Goal: Information Seeking & Learning: Compare options

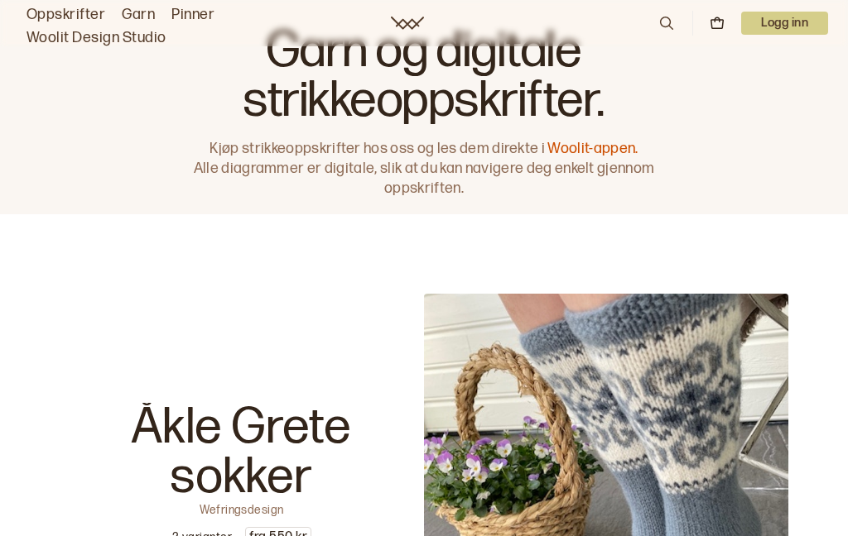
click at [145, 10] on link "Garn" at bounding box center [138, 14] width 33 height 23
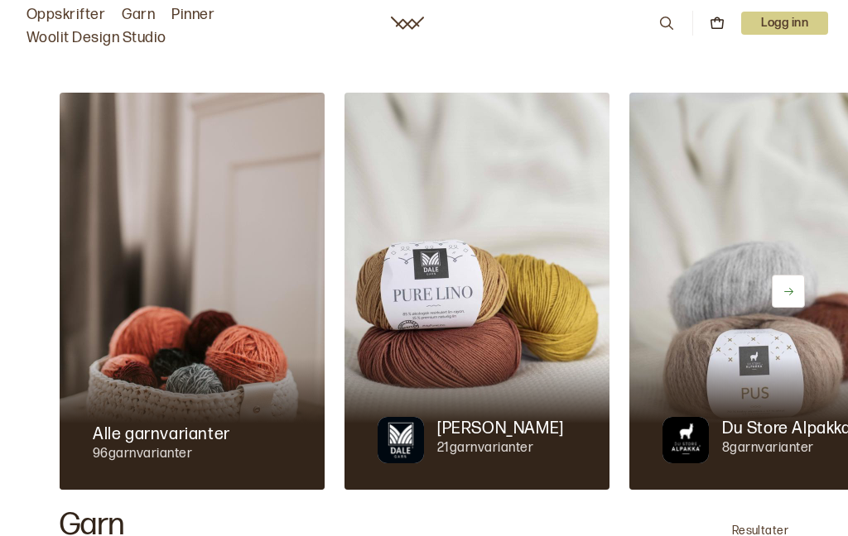
click at [192, 353] on img at bounding box center [192, 291] width 265 height 397
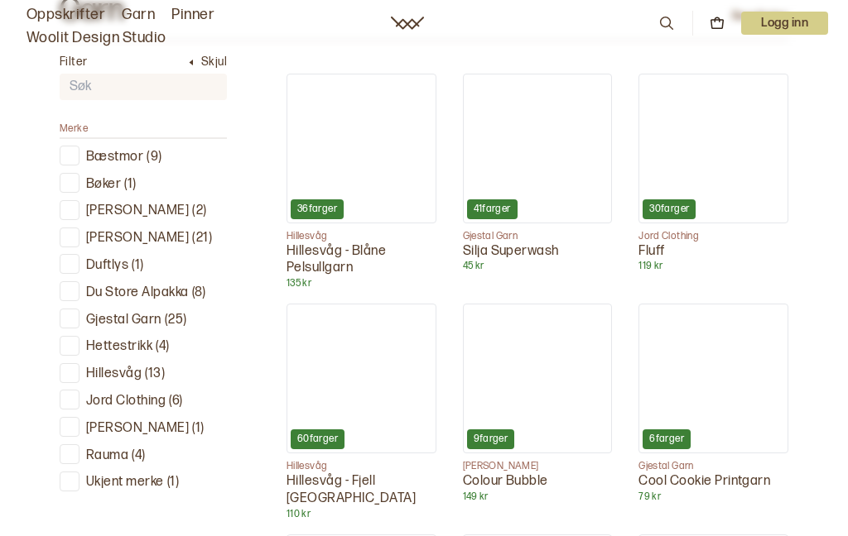
scroll to position [510, 0]
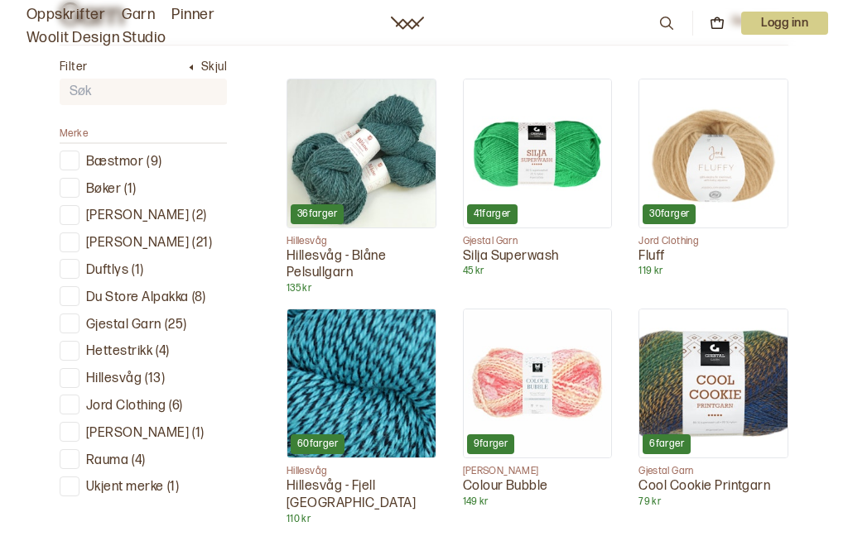
click at [136, 239] on p "[PERSON_NAME]" at bounding box center [137, 243] width 103 height 17
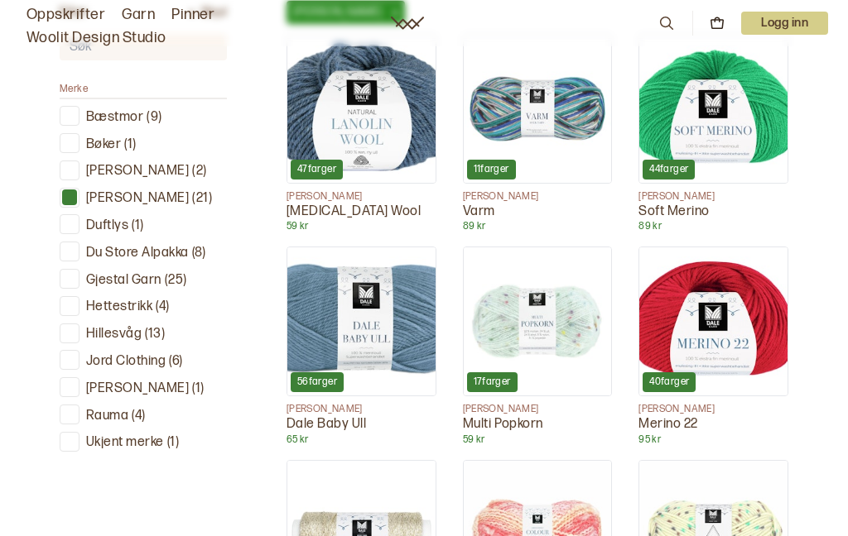
scroll to position [605, 0]
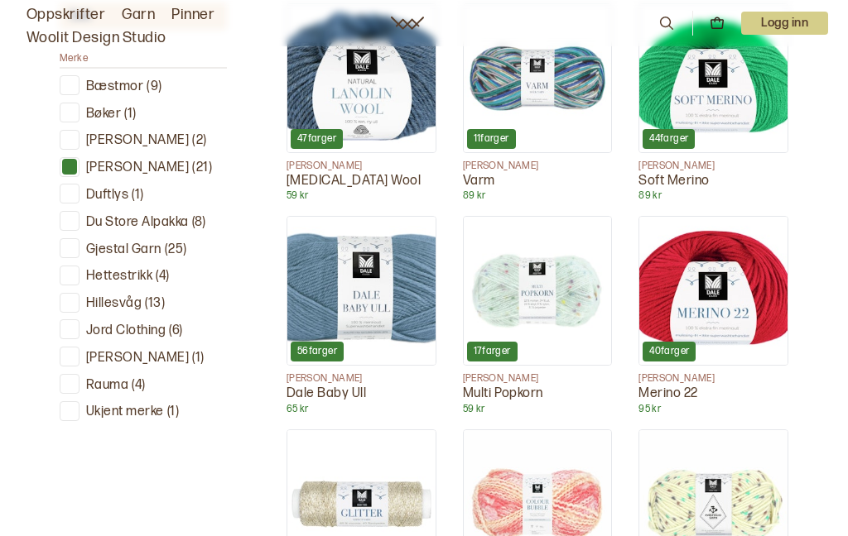
click at [385, 107] on img at bounding box center [361, 78] width 148 height 148
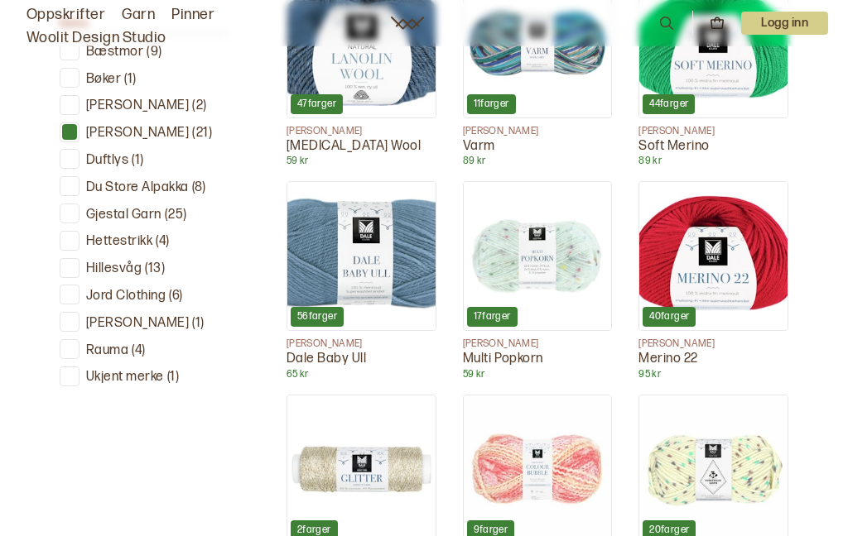
scroll to position [650, 0]
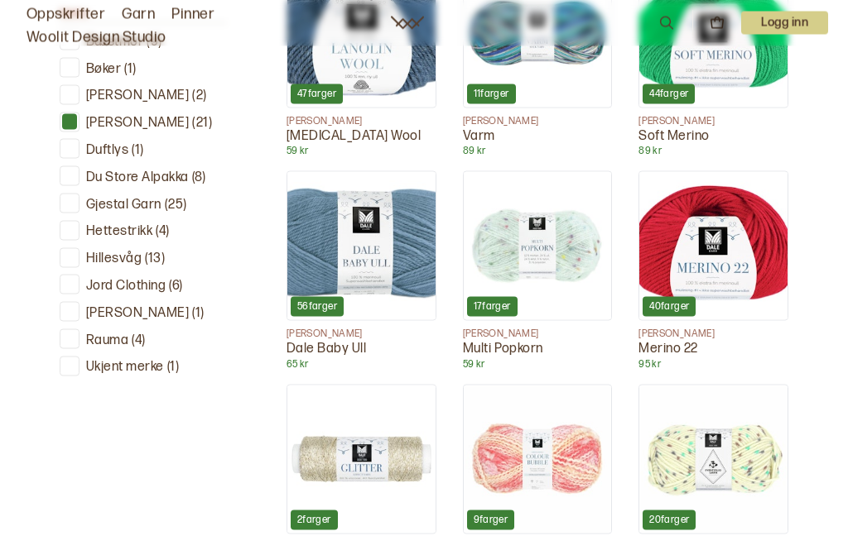
click at [733, 246] on img at bounding box center [713, 246] width 148 height 148
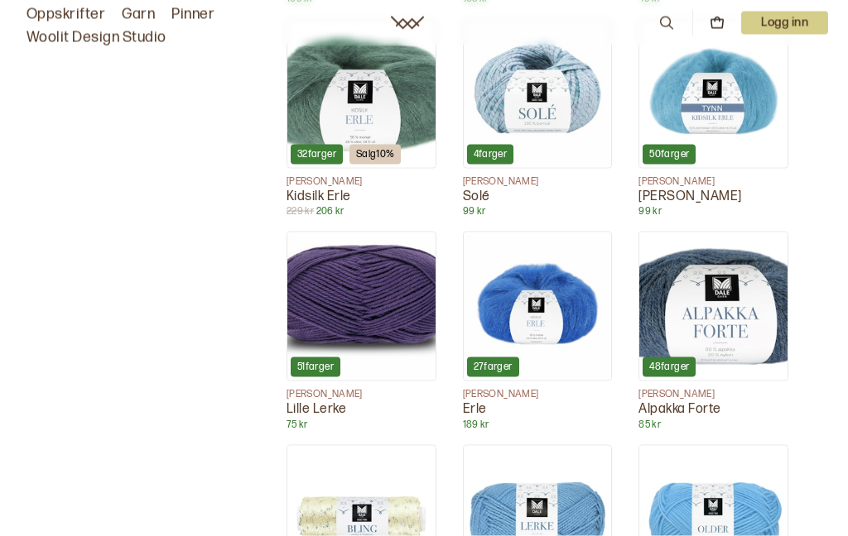
scroll to position [1444, 0]
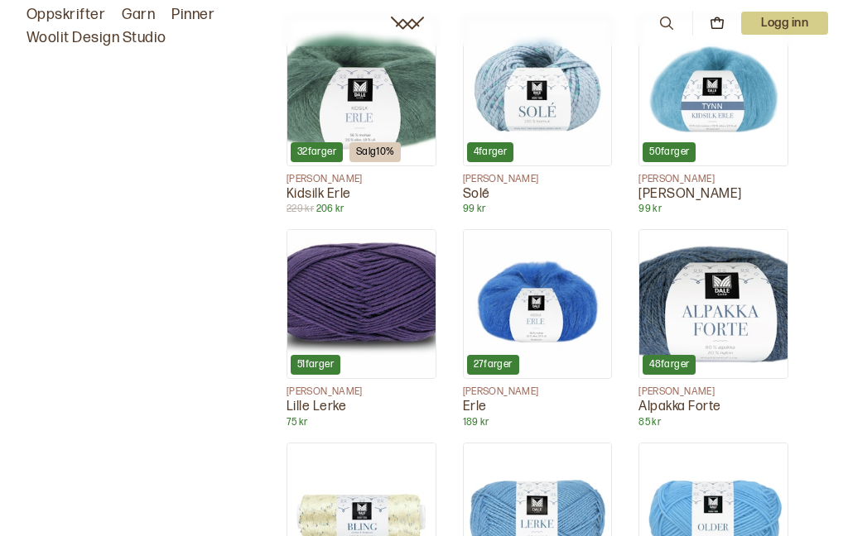
click at [766, 334] on img at bounding box center [713, 304] width 148 height 148
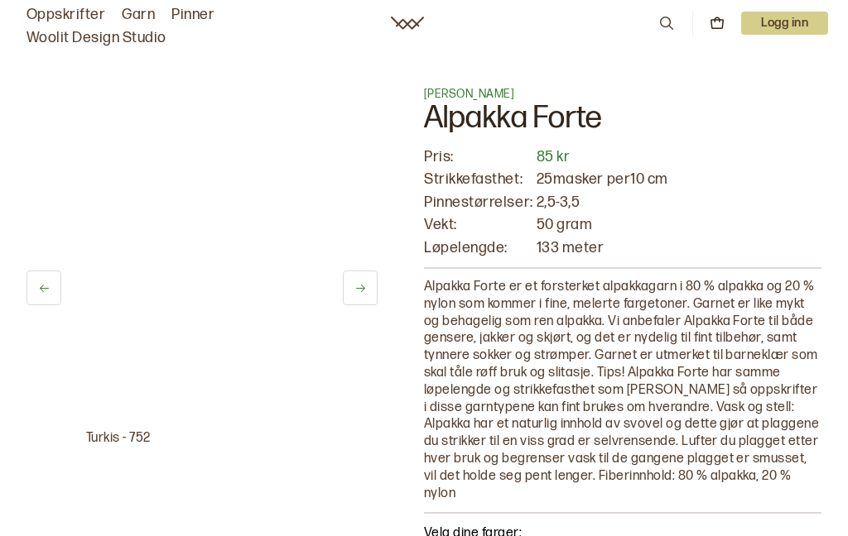
scroll to position [1, 0]
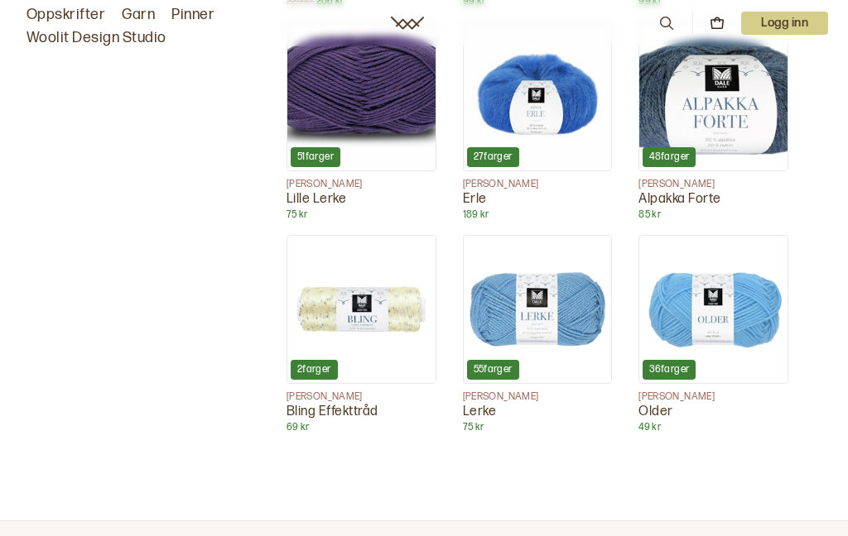
scroll to position [1651, 0]
click at [728, 299] on img at bounding box center [713, 311] width 148 height 148
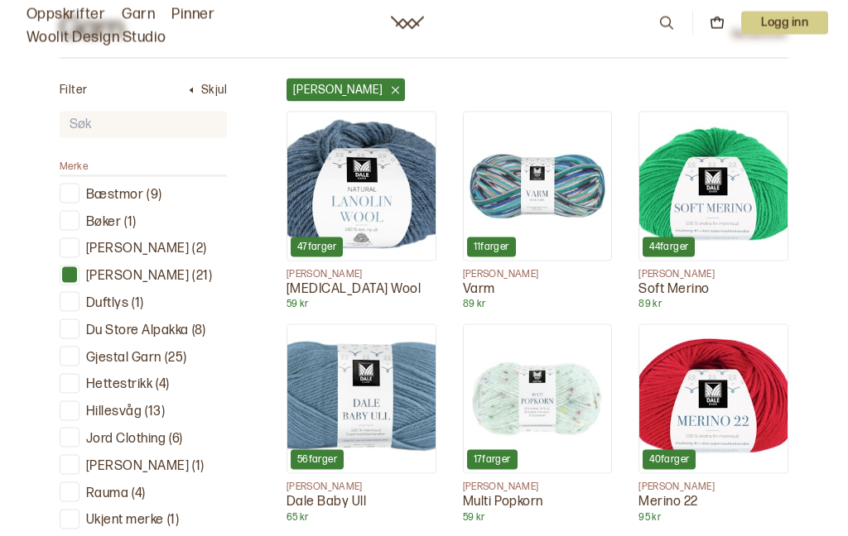
scroll to position [497, 0]
click at [66, 353] on div at bounding box center [70, 356] width 16 height 16
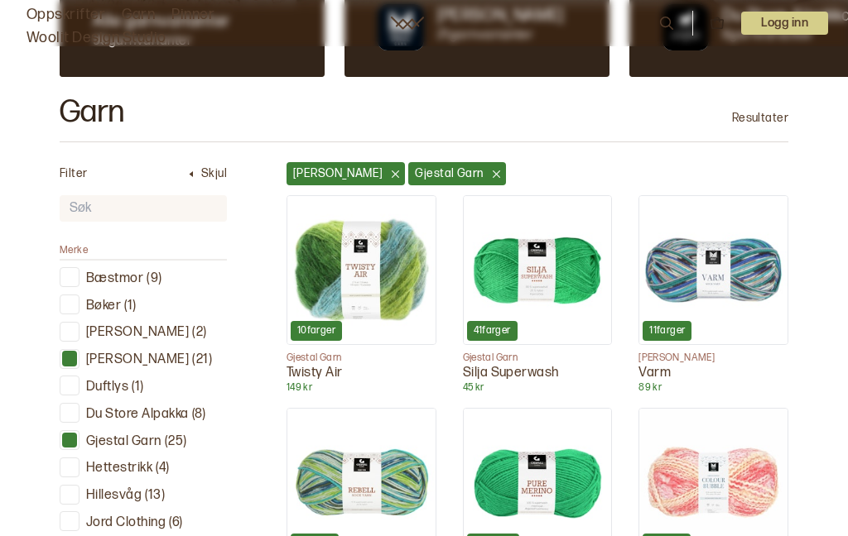
scroll to position [393, 0]
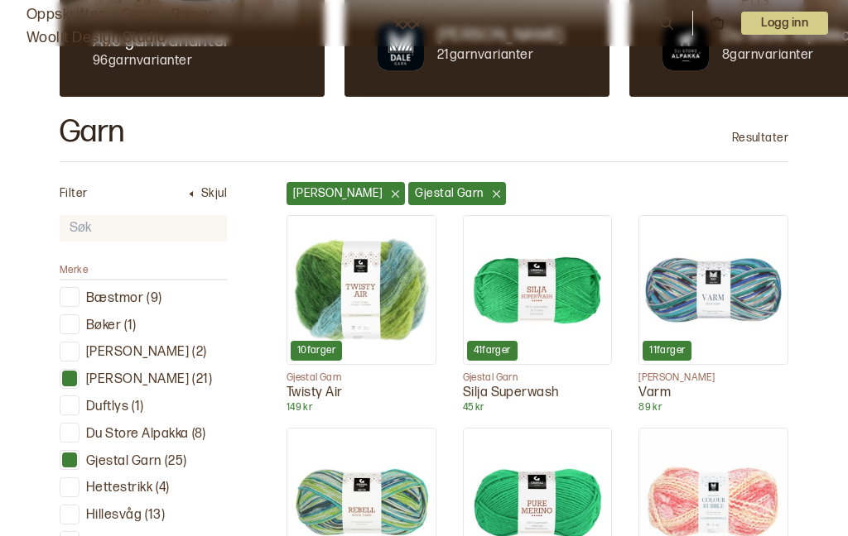
click at [766, 290] on img at bounding box center [713, 290] width 148 height 148
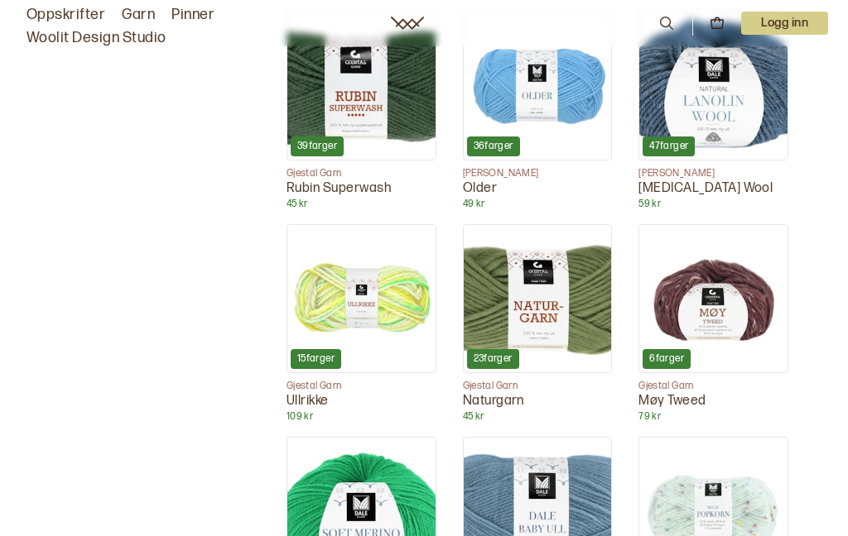
scroll to position [1654, 0]
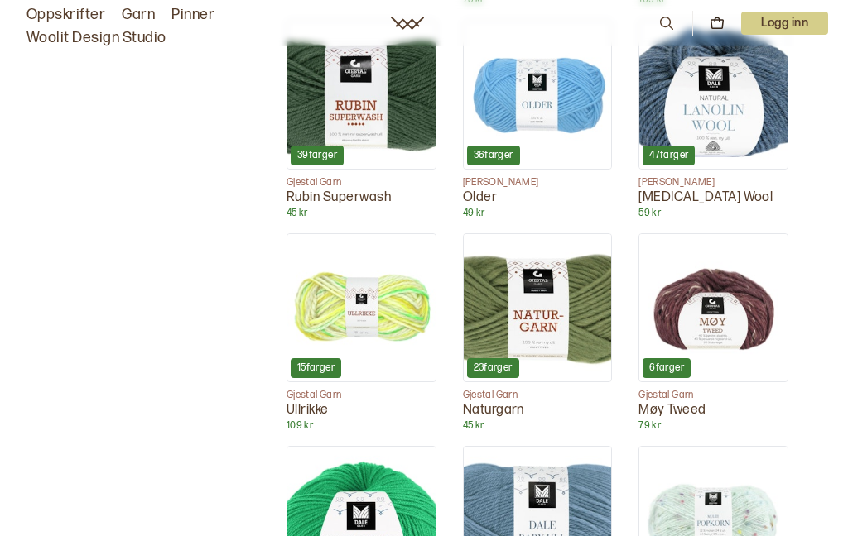
click at [565, 315] on img at bounding box center [538, 308] width 148 height 148
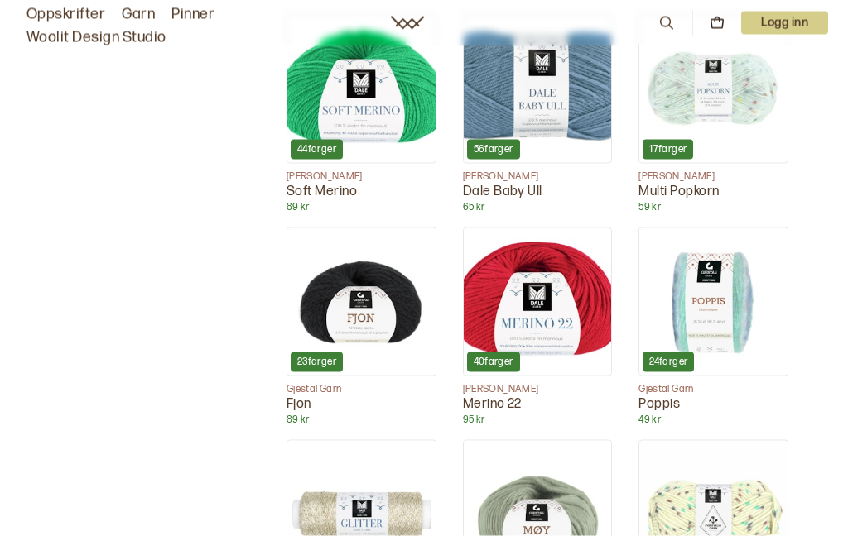
scroll to position [2087, 0]
click at [371, 324] on img at bounding box center [361, 302] width 148 height 148
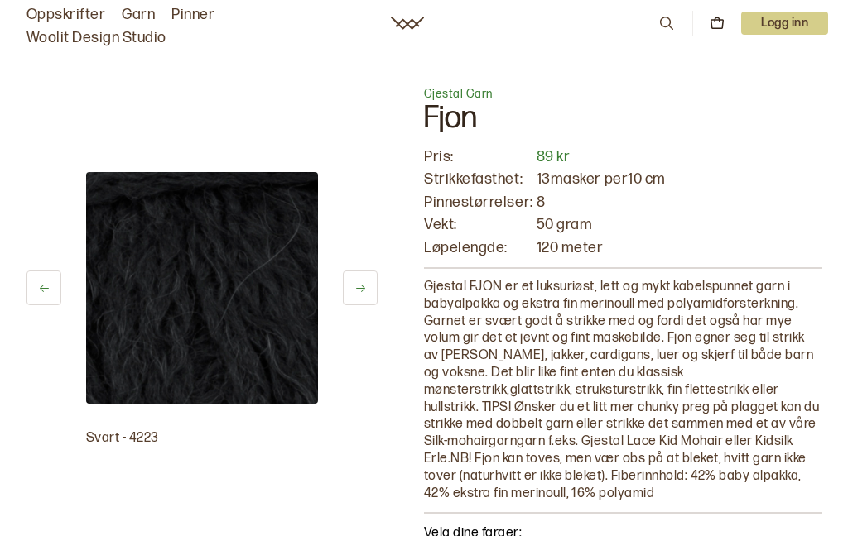
scroll to position [1995, 0]
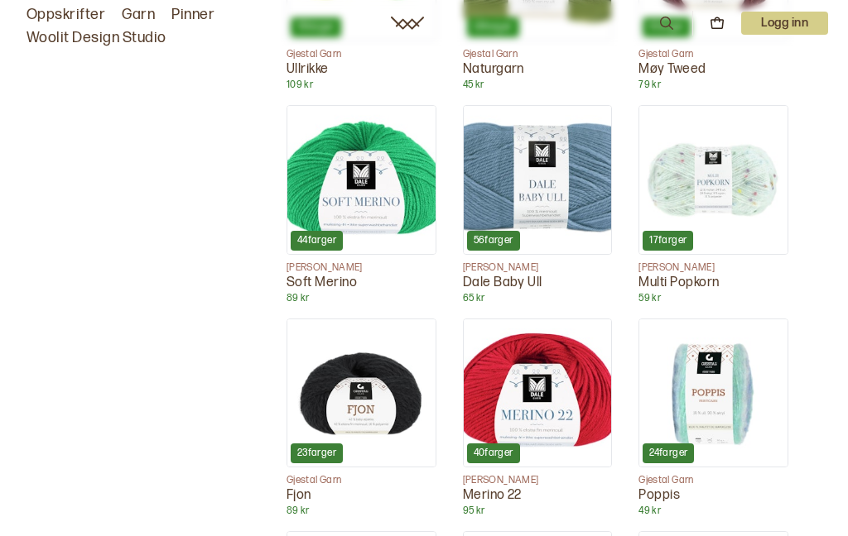
click at [799, 451] on div "Alle garnvarianter 96 garnvarianter Dale Garn 21 garnvarianter Du Store Alpakka…" at bounding box center [424, 54] width 848 height 4004
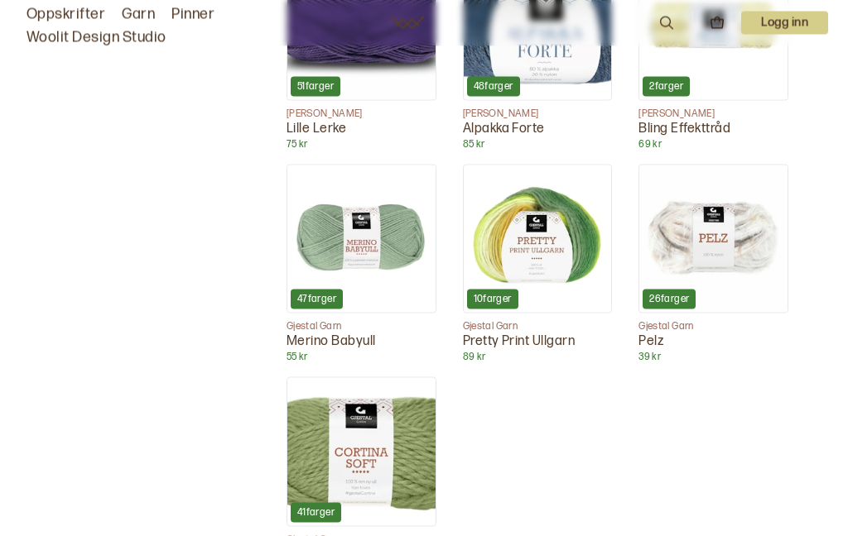
scroll to position [3457, 0]
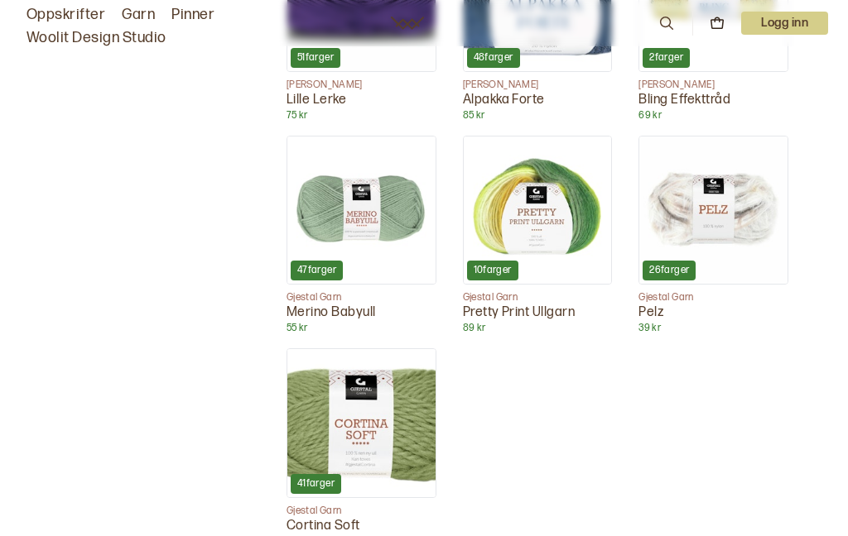
click at [384, 406] on img at bounding box center [361, 423] width 148 height 148
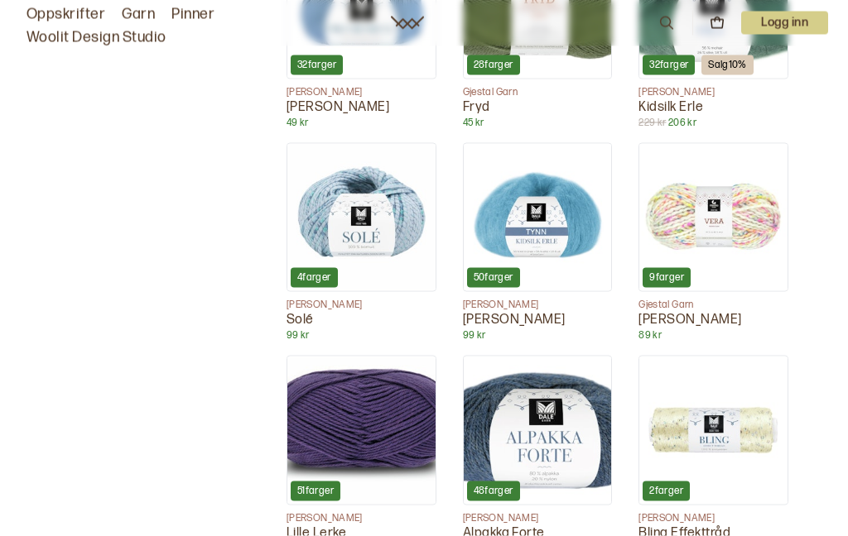
scroll to position [3008, 0]
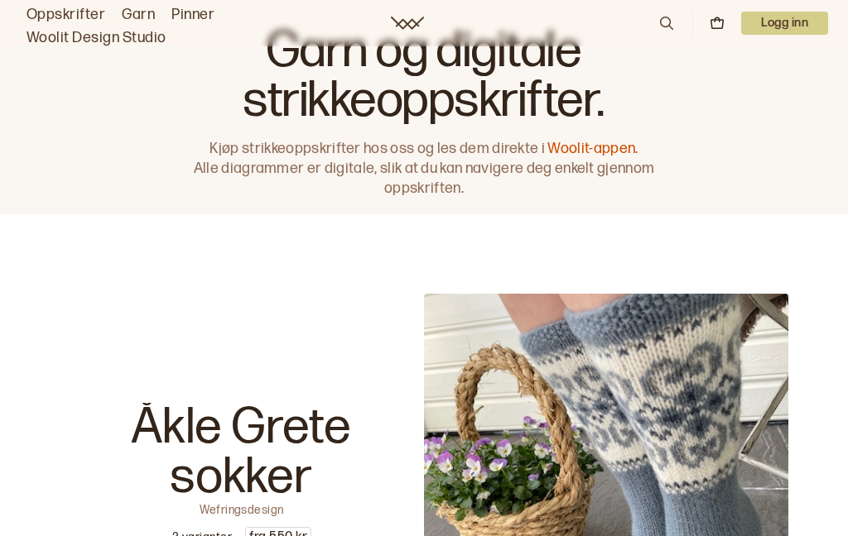
click at [132, 8] on link "Garn" at bounding box center [138, 14] width 33 height 23
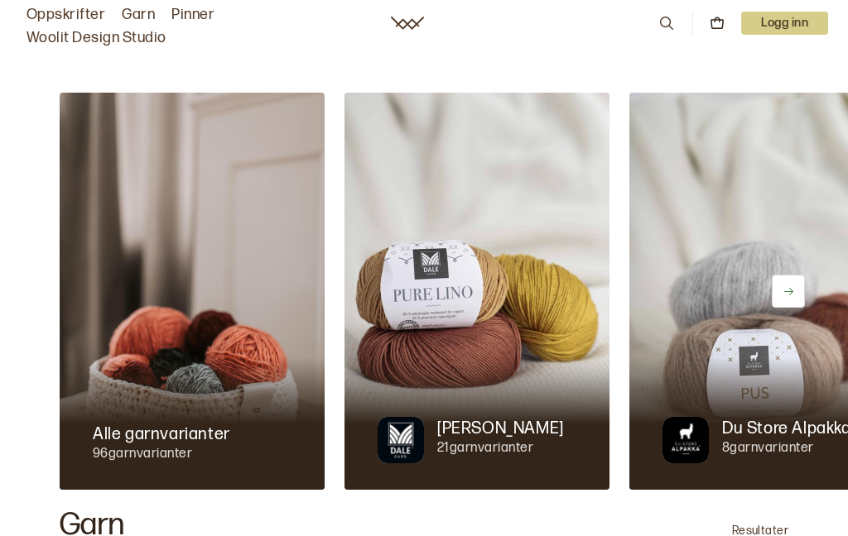
click at [175, 406] on div at bounding box center [192, 424] width 265 height 132
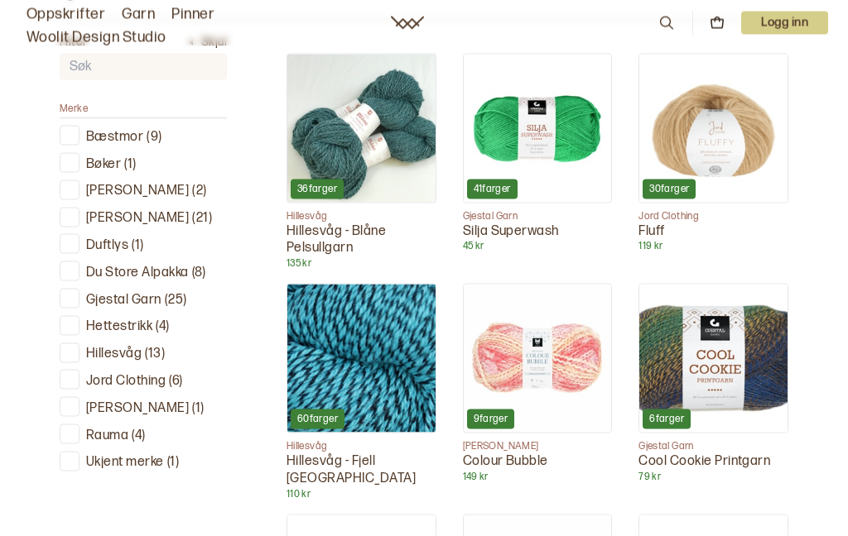
scroll to position [536, 0]
click at [75, 377] on div at bounding box center [70, 380] width 16 height 16
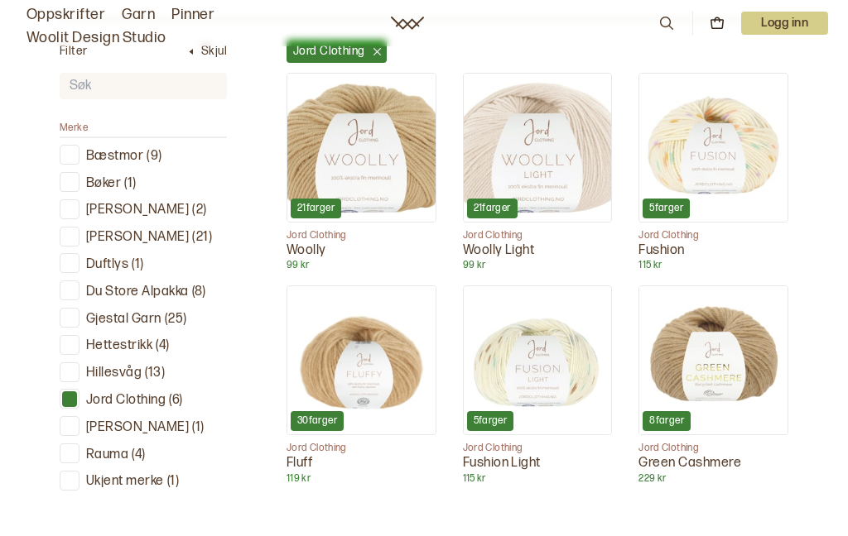
scroll to position [519, 0]
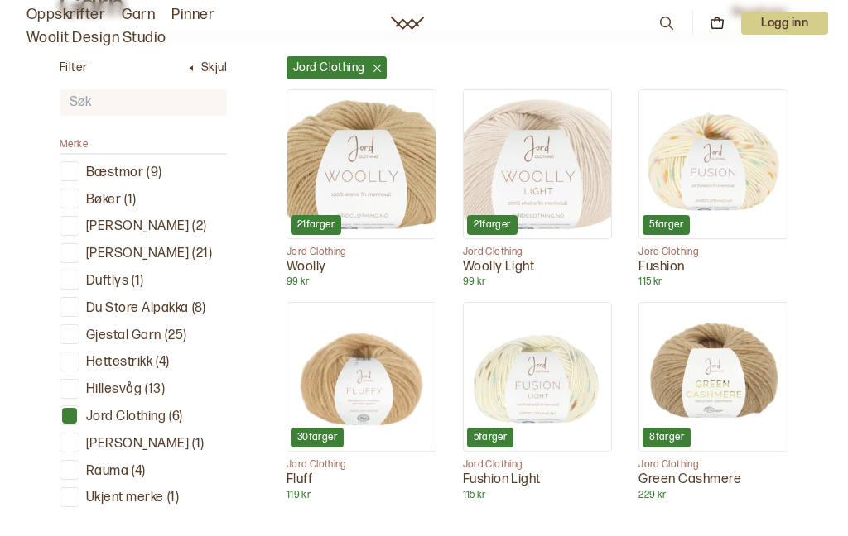
click at [373, 185] on img at bounding box center [361, 164] width 148 height 148
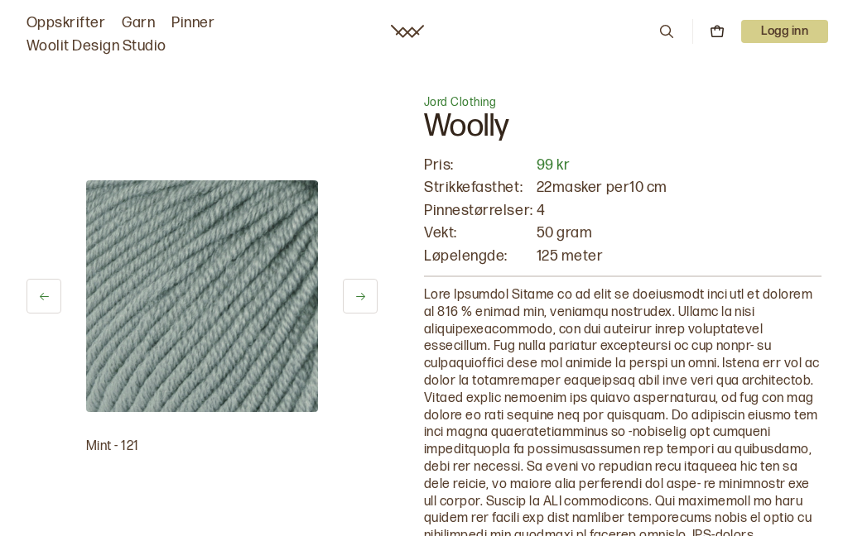
scroll to position [585, 0]
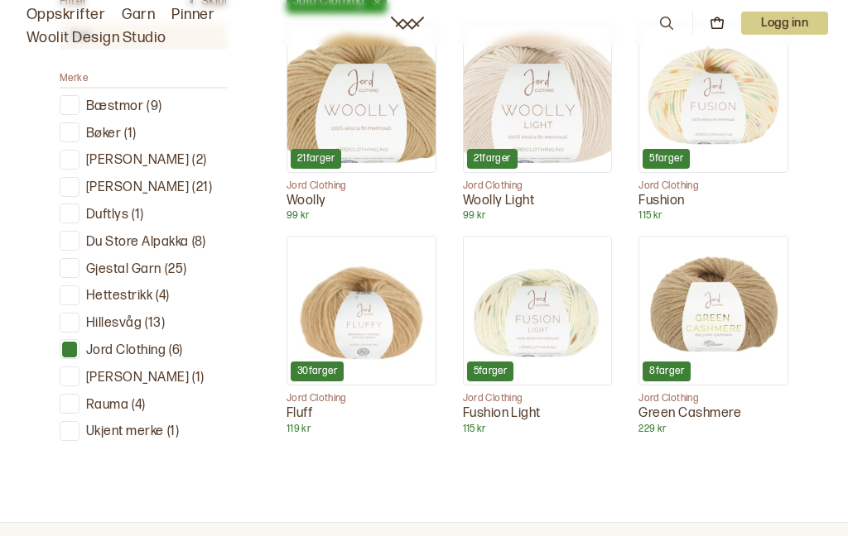
click at [77, 400] on div at bounding box center [70, 404] width 16 height 16
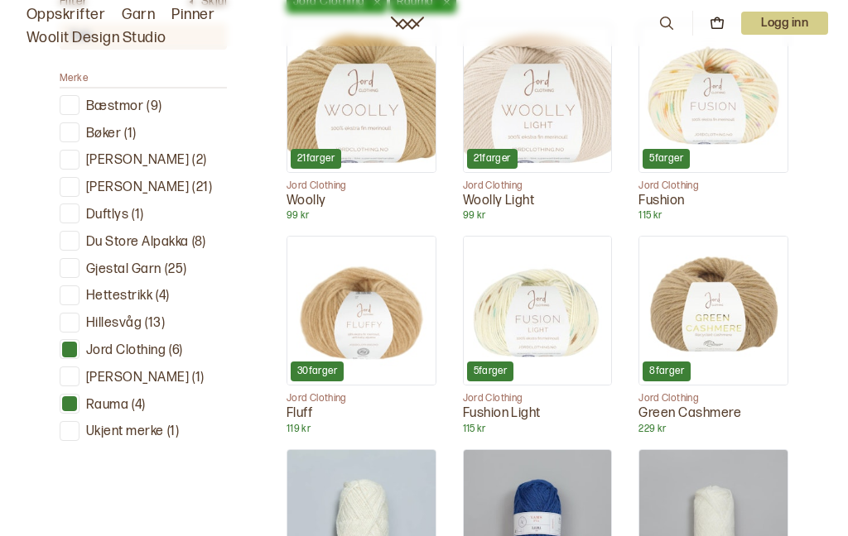
click at [74, 343] on div at bounding box center [70, 350] width 16 height 16
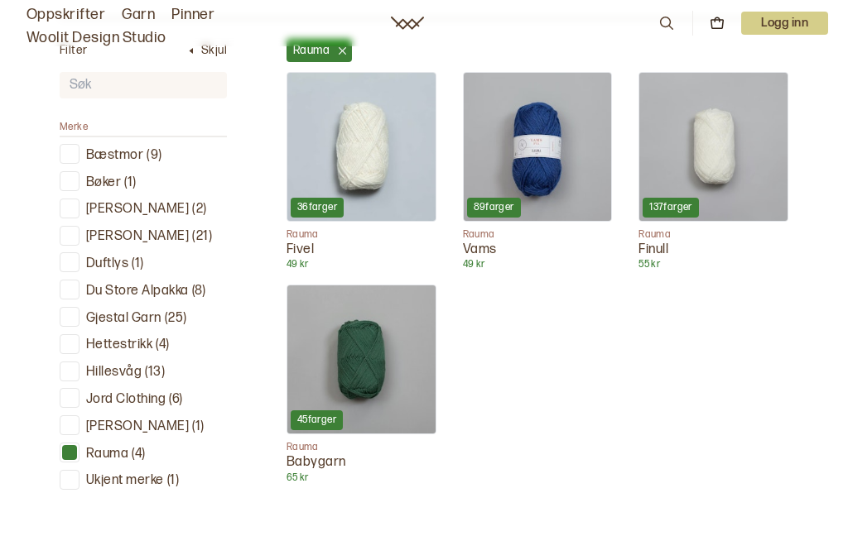
scroll to position [536, 0]
click at [358, 151] on img at bounding box center [361, 147] width 148 height 148
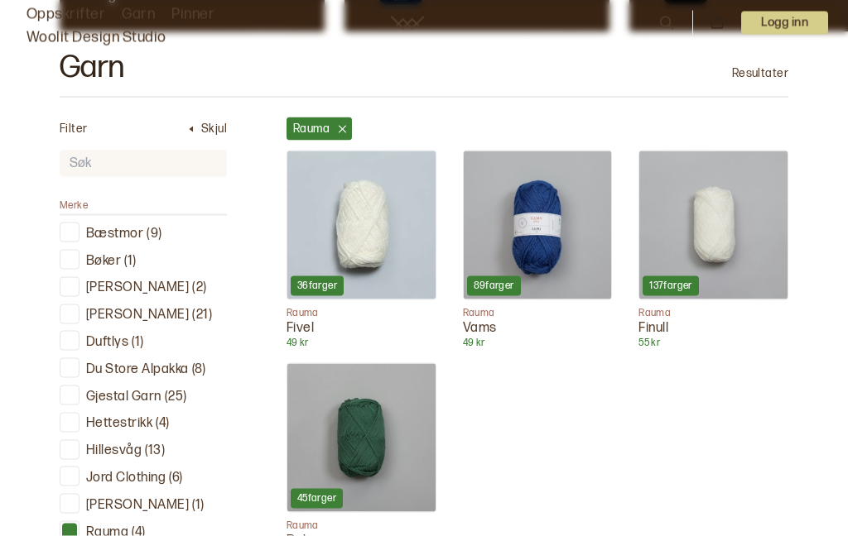
scroll to position [459, 0]
click at [728, 233] on img at bounding box center [713, 225] width 148 height 148
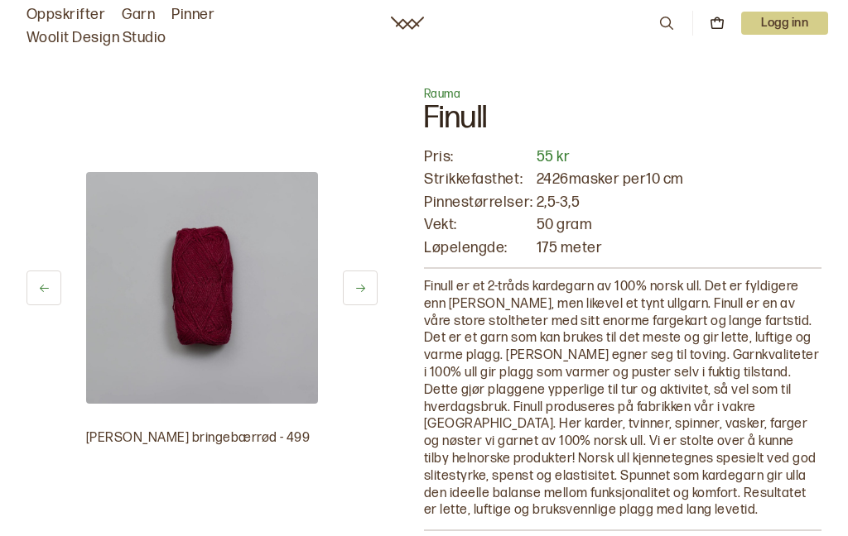
scroll to position [525, 0]
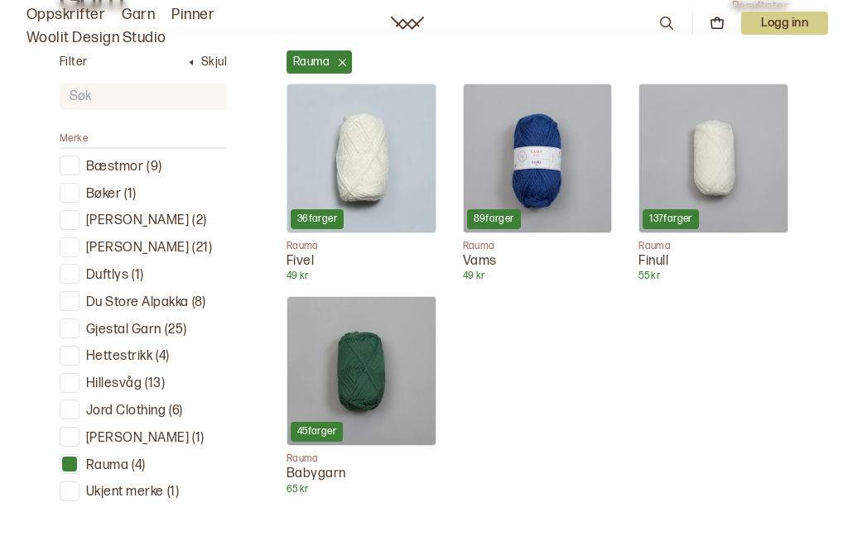
click at [70, 380] on div at bounding box center [70, 383] width 16 height 16
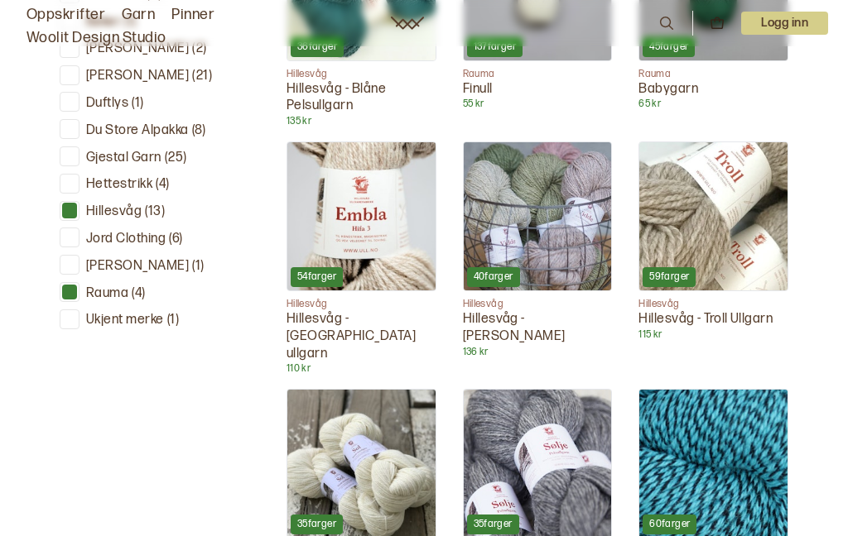
click at [72, 287] on div at bounding box center [70, 293] width 16 height 16
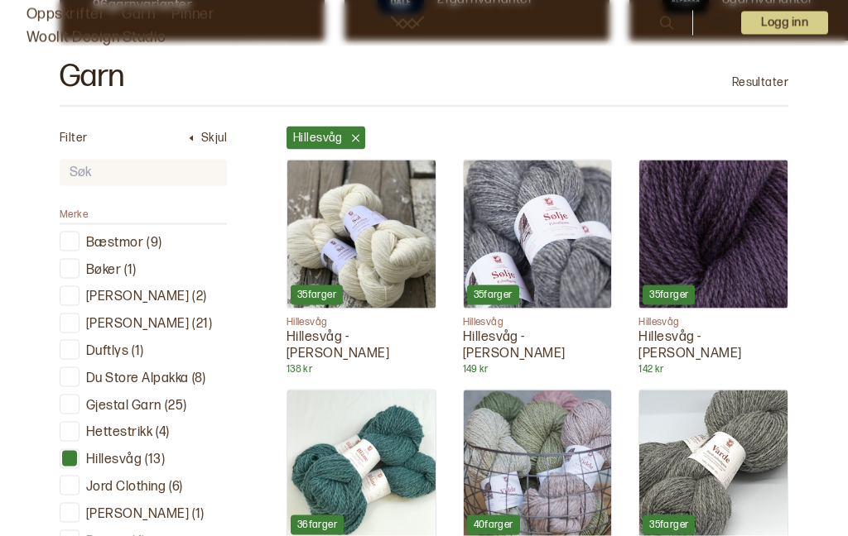
scroll to position [450, 0]
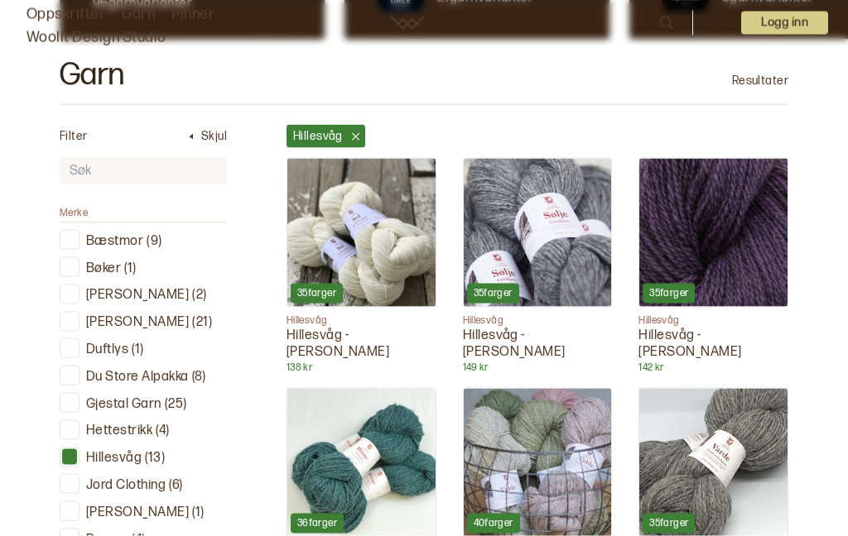
click at [377, 252] on img at bounding box center [361, 233] width 148 height 148
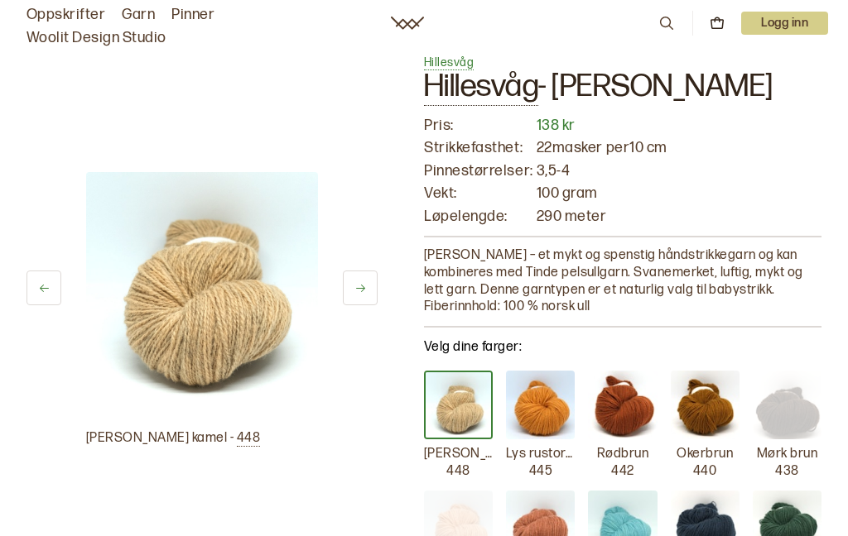
scroll to position [15, 0]
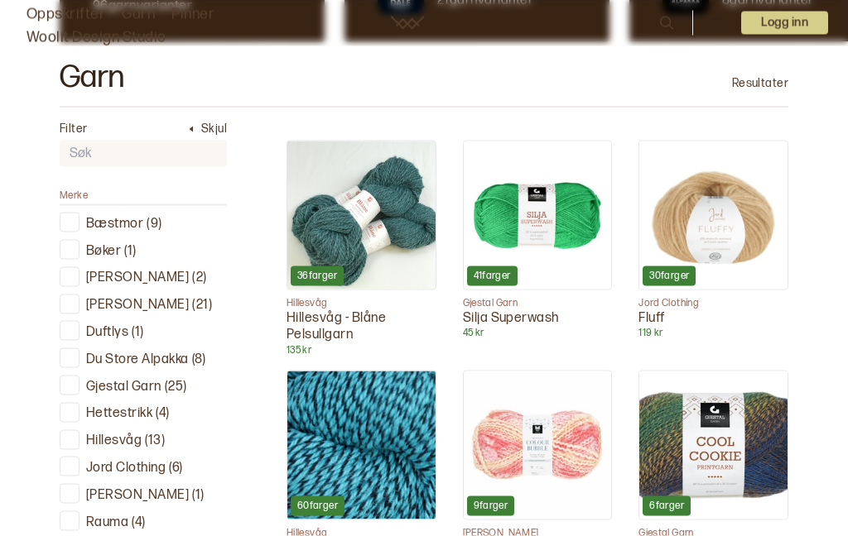
scroll to position [449, 0]
click at [75, 435] on div at bounding box center [70, 439] width 16 height 16
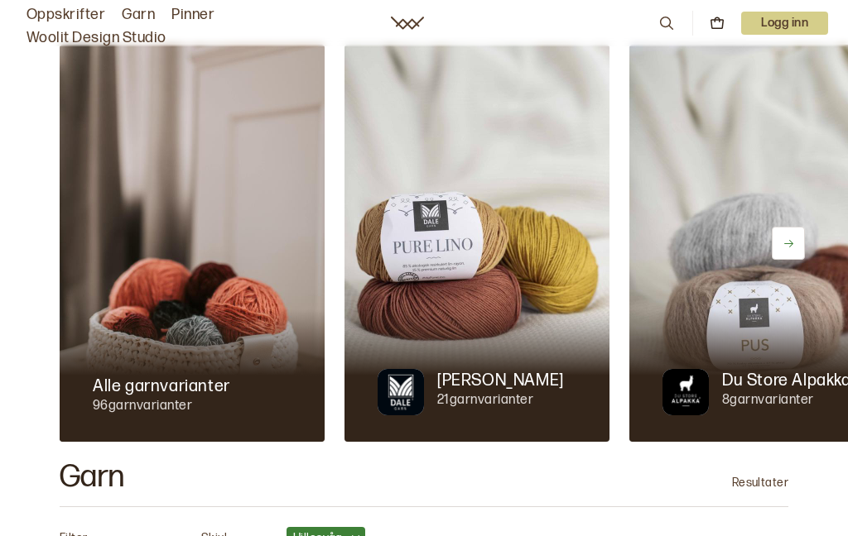
scroll to position [40, 0]
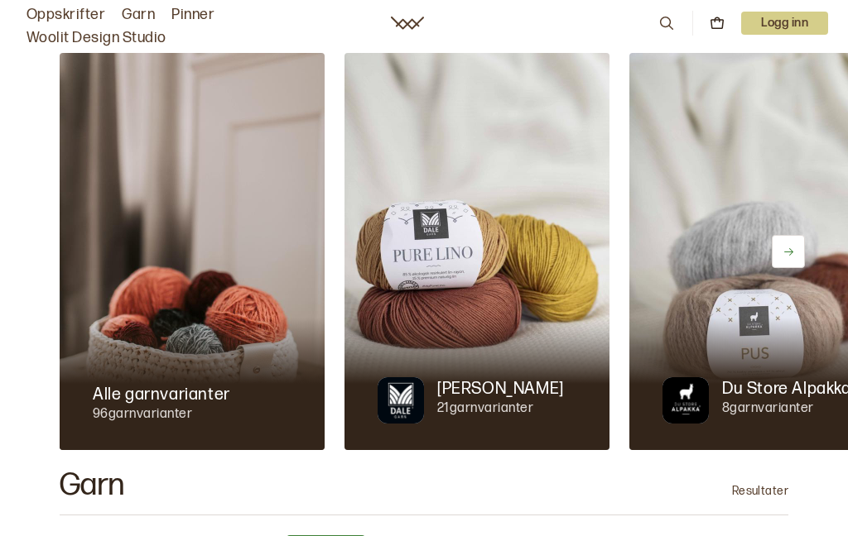
click at [761, 301] on img at bounding box center [761, 251] width 265 height 397
click at [725, 345] on div at bounding box center [761, 384] width 265 height 132
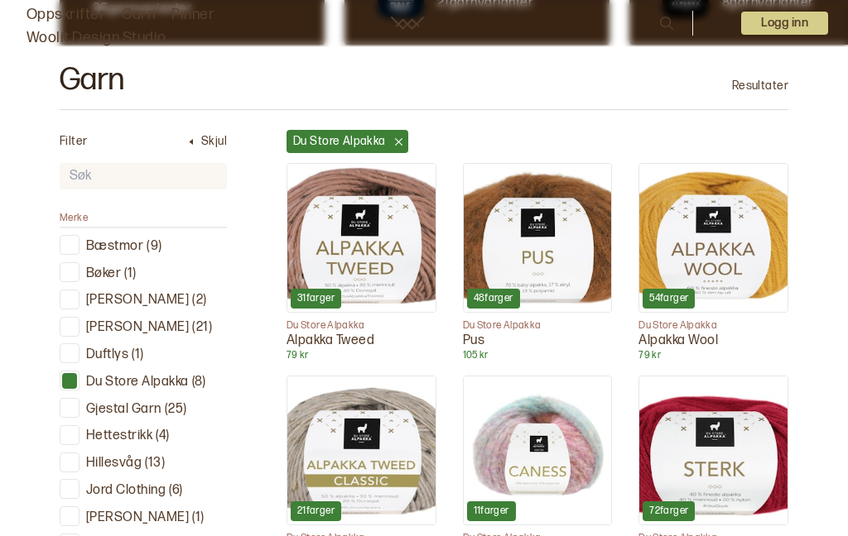
scroll to position [452, 0]
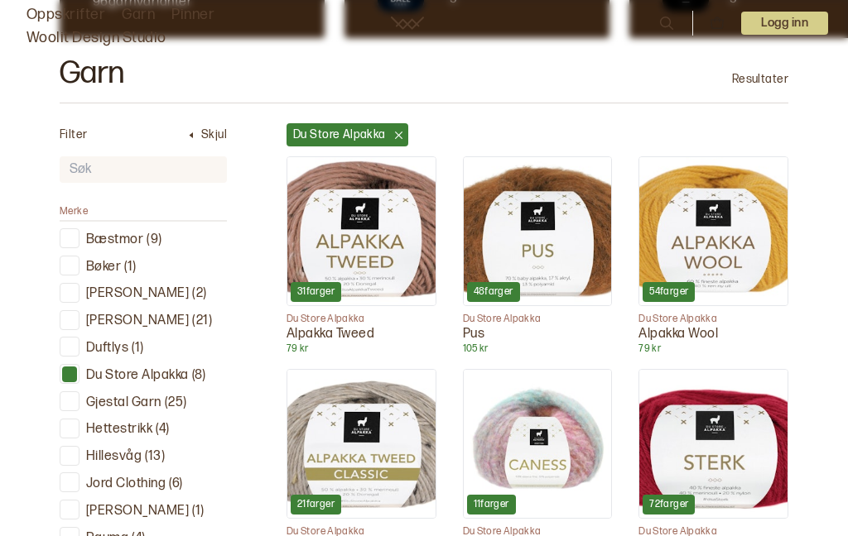
click at [750, 263] on img at bounding box center [713, 231] width 148 height 148
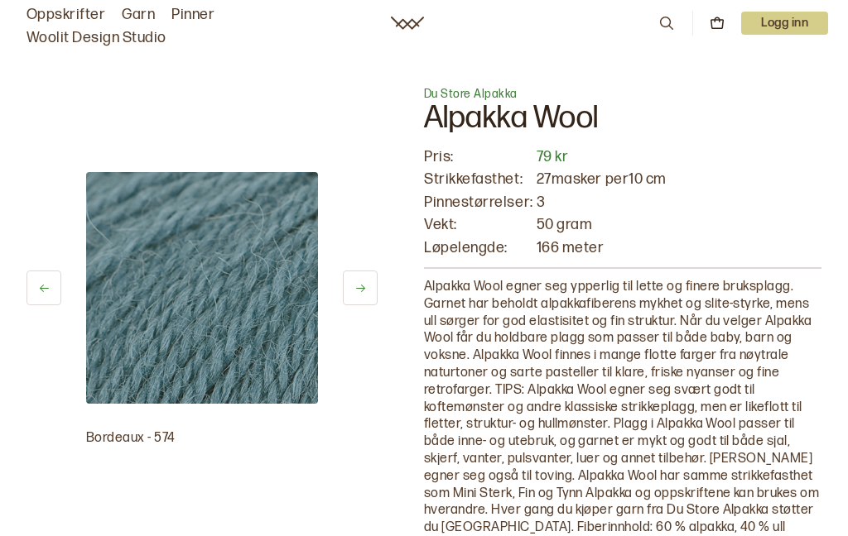
scroll to position [15, 0]
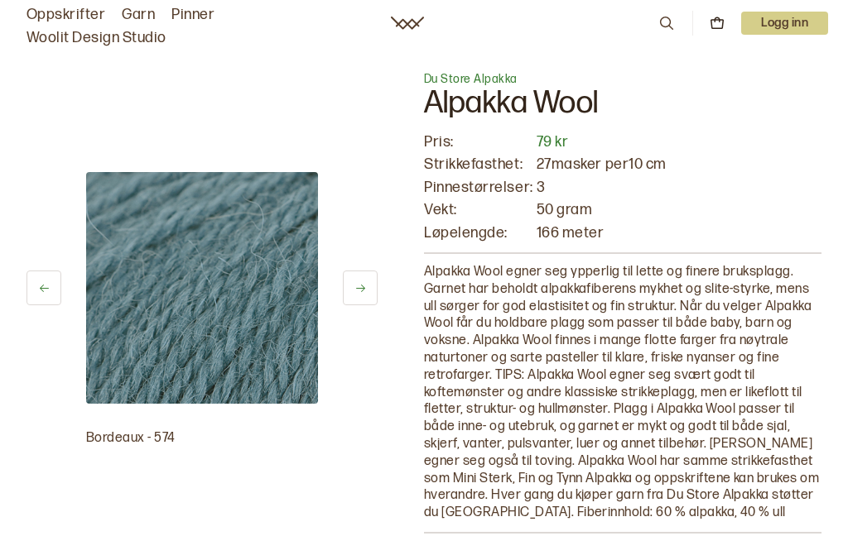
scroll to position [518, 0]
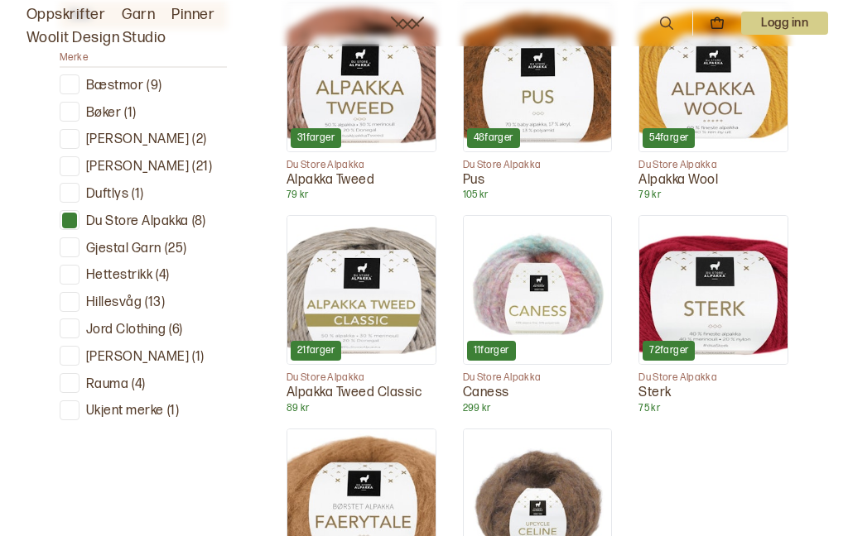
click at [757, 305] on img at bounding box center [713, 290] width 148 height 148
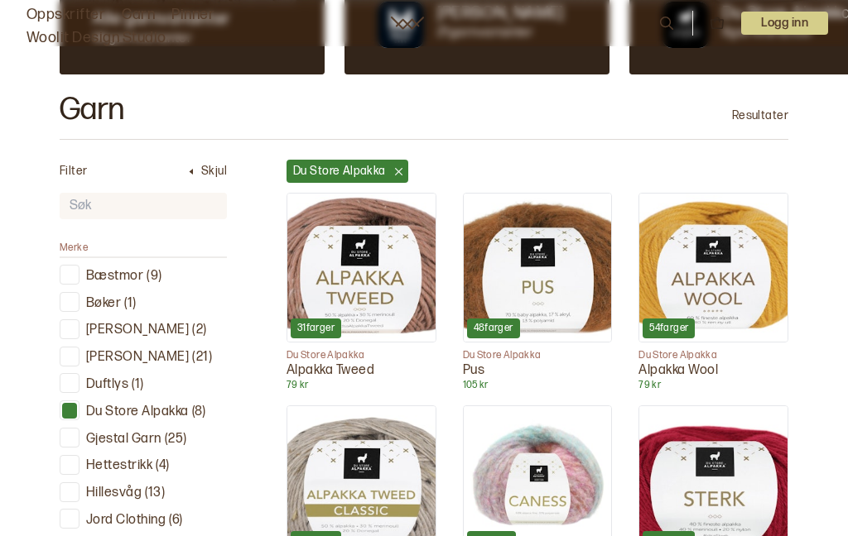
scroll to position [405, 0]
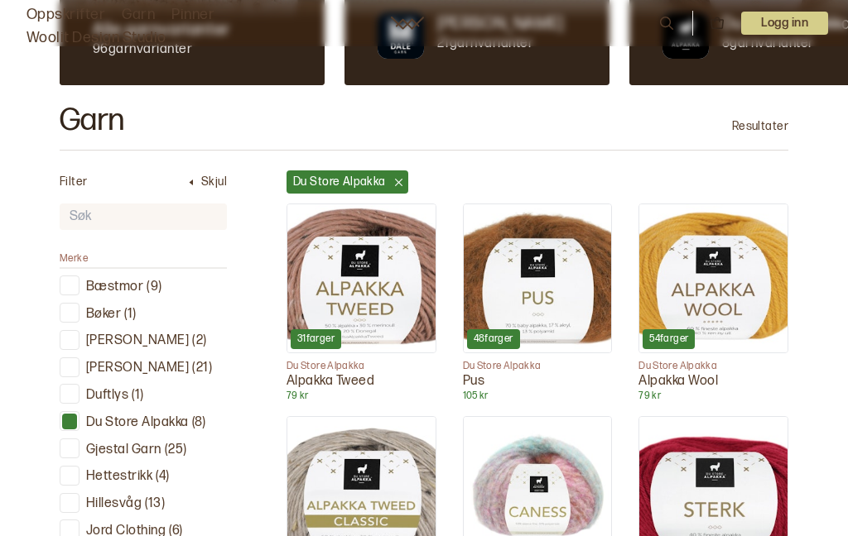
click at [369, 286] on img at bounding box center [361, 278] width 148 height 148
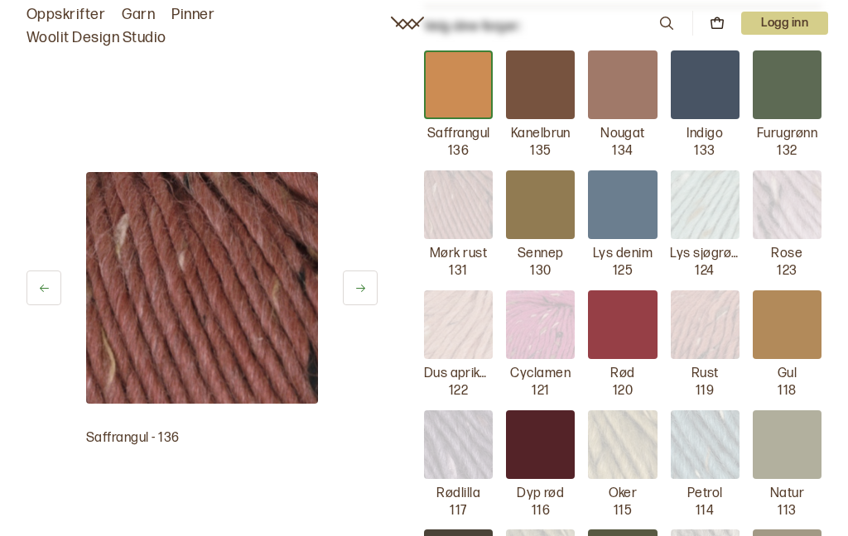
scroll to position [437, 0]
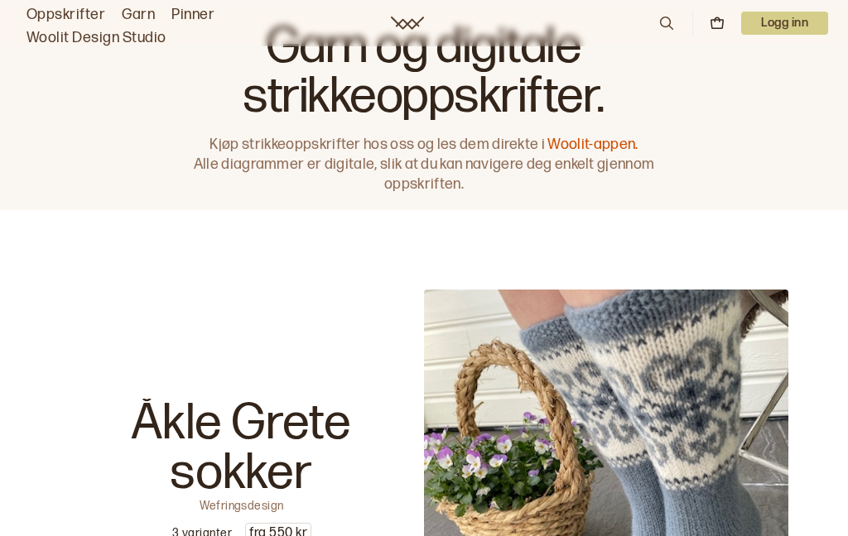
scroll to position [4, 0]
click at [145, 12] on link "Garn" at bounding box center [138, 14] width 33 height 23
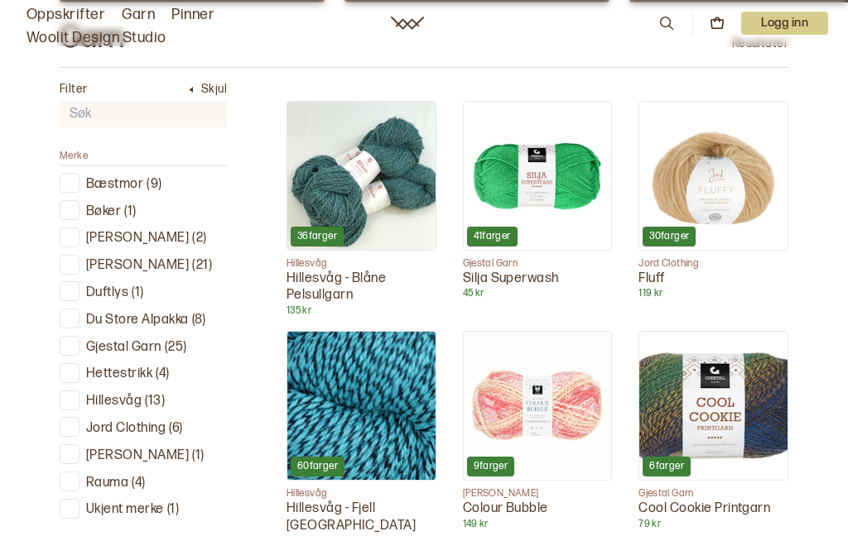
scroll to position [495, 0]
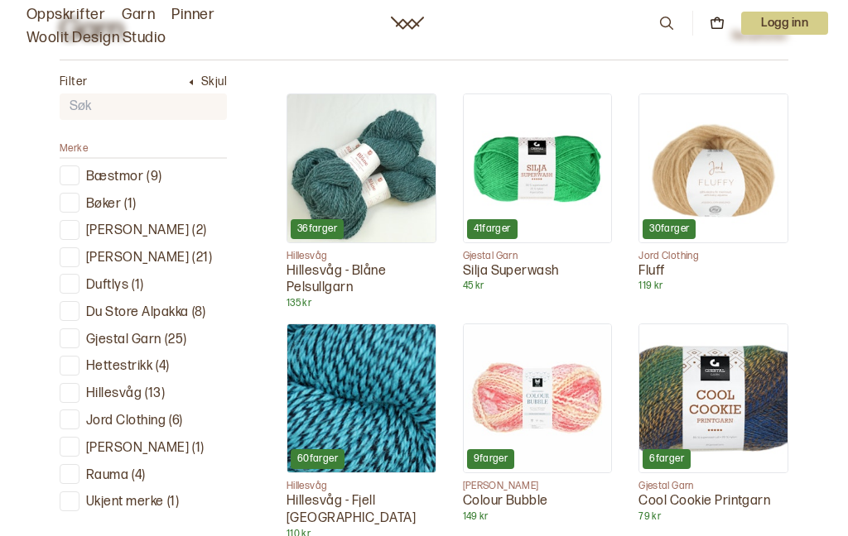
click at [73, 310] on div at bounding box center [70, 312] width 16 height 16
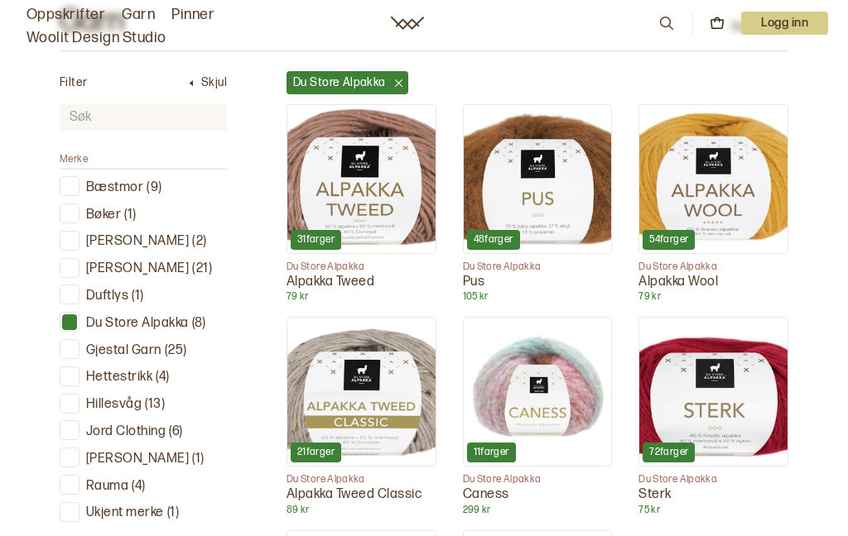
scroll to position [483, 0]
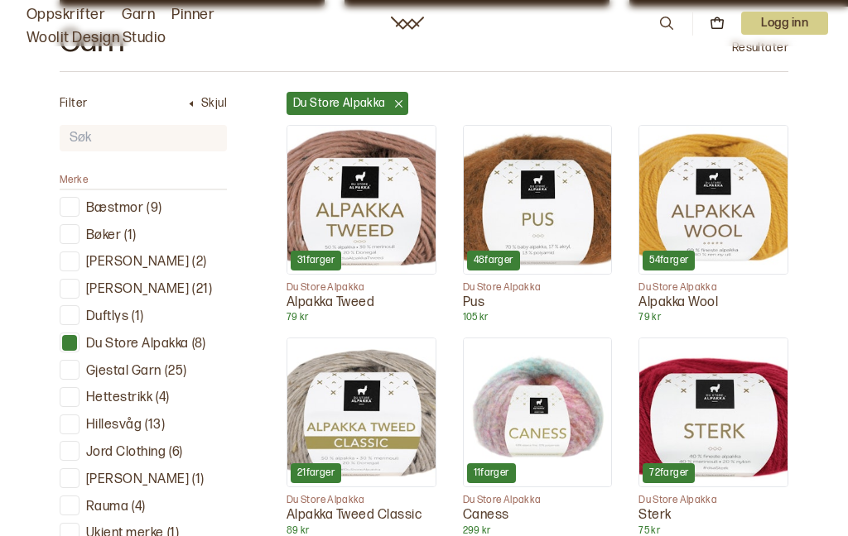
click at [67, 199] on div at bounding box center [70, 207] width 16 height 16
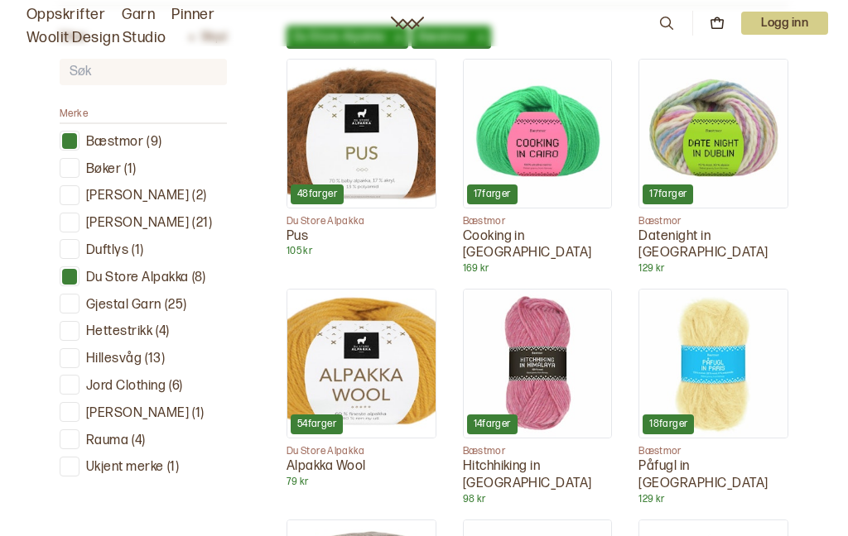
click at [87, 281] on p "Du Store Alpakka" at bounding box center [137, 278] width 103 height 17
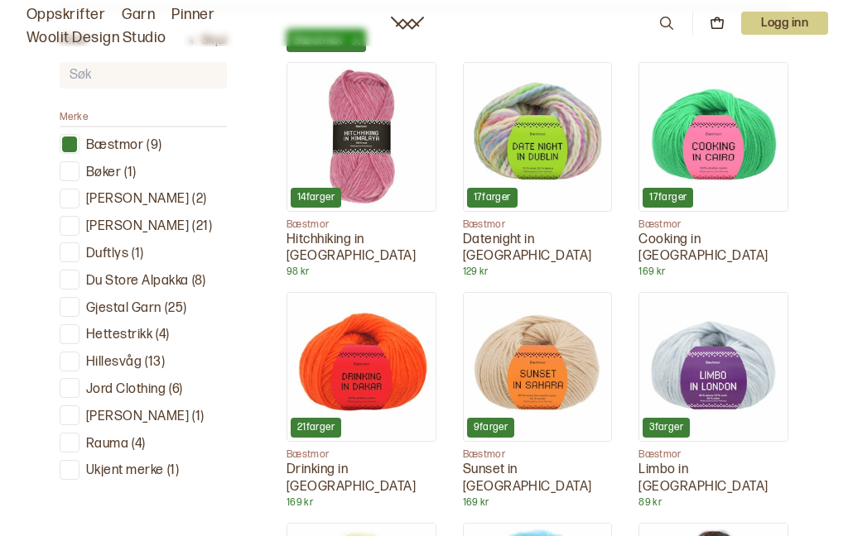
scroll to position [545, 0]
click at [74, 219] on div at bounding box center [70, 227] width 16 height 16
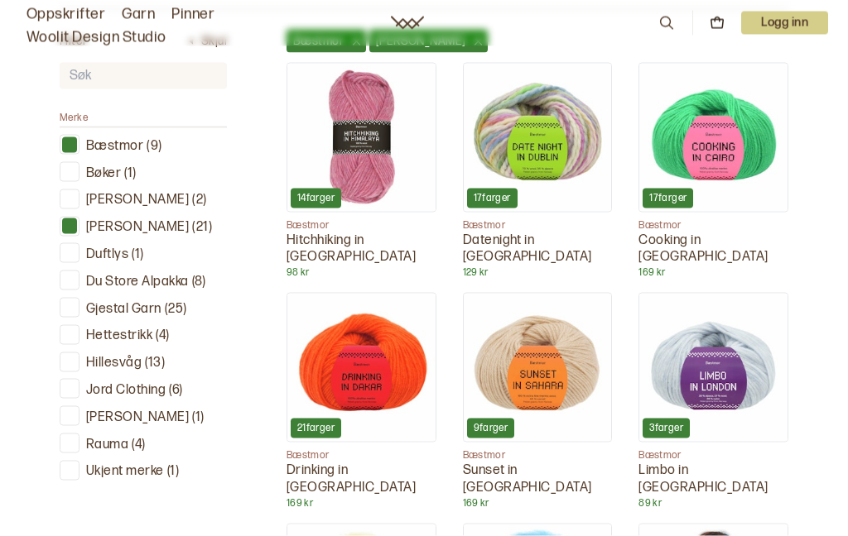
scroll to position [546, 0]
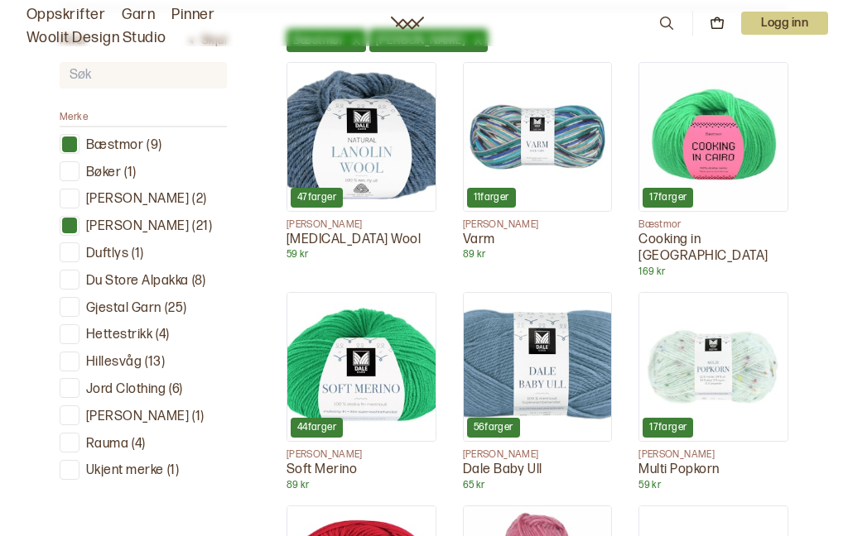
click at [65, 144] on div at bounding box center [70, 145] width 16 height 16
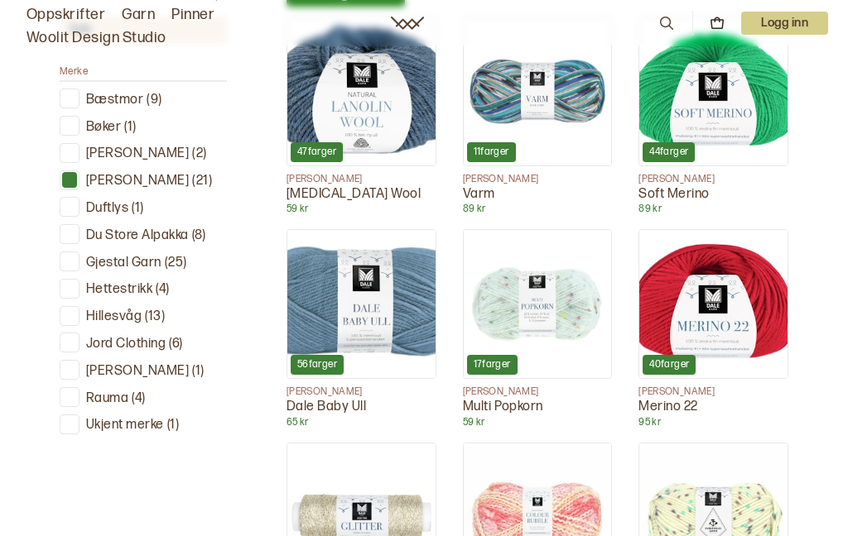
scroll to position [568, 0]
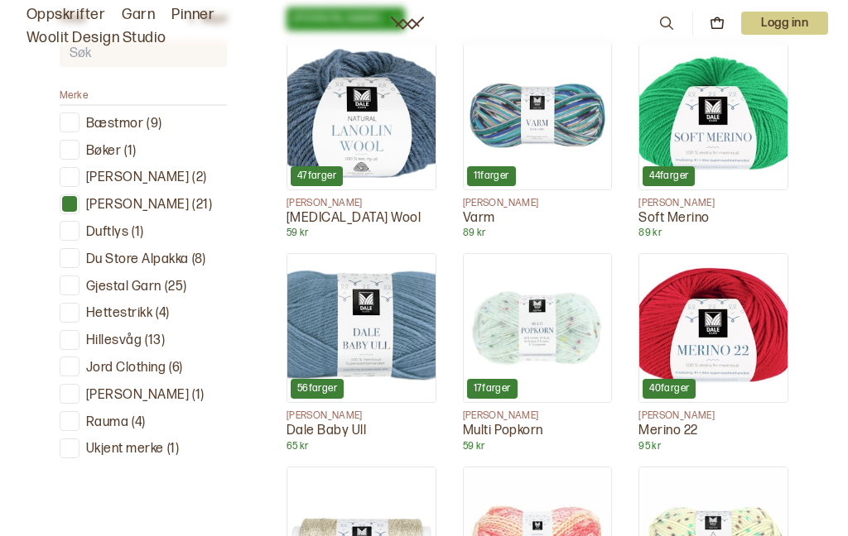
click at [359, 123] on img at bounding box center [361, 115] width 148 height 148
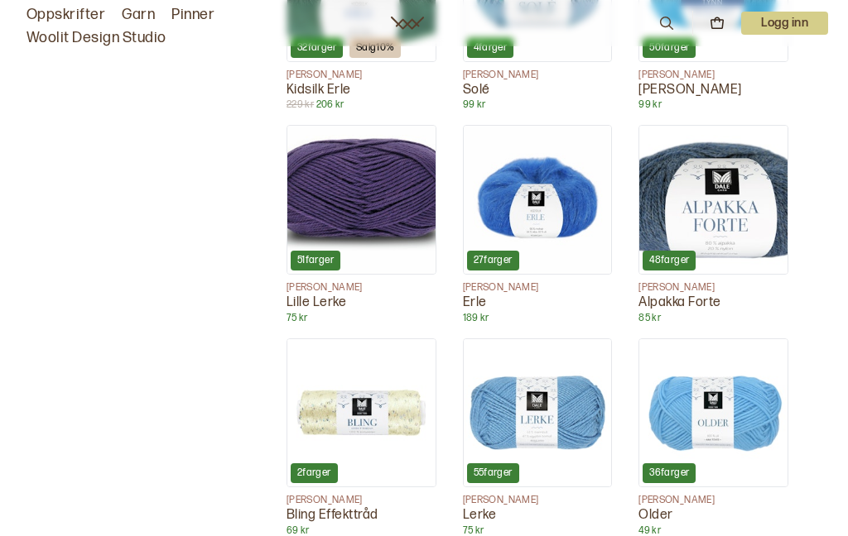
scroll to position [1552, 0]
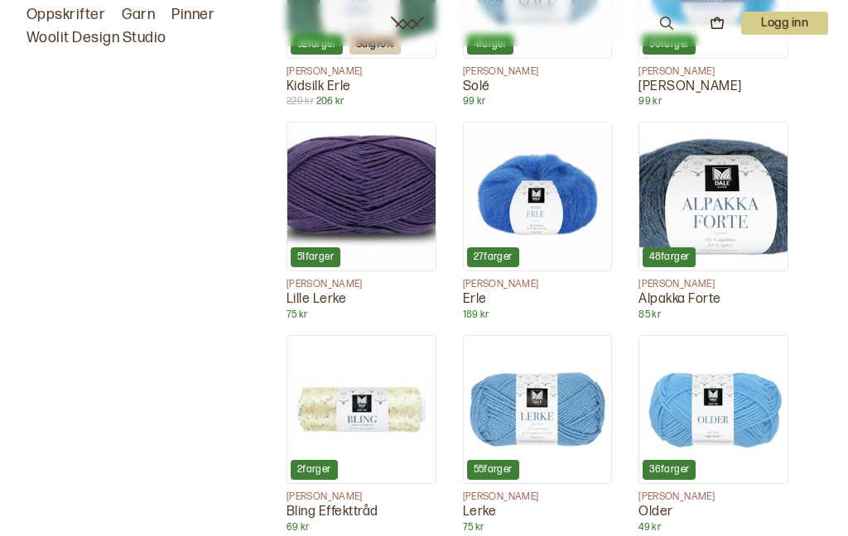
click at [719, 226] on img at bounding box center [713, 197] width 148 height 148
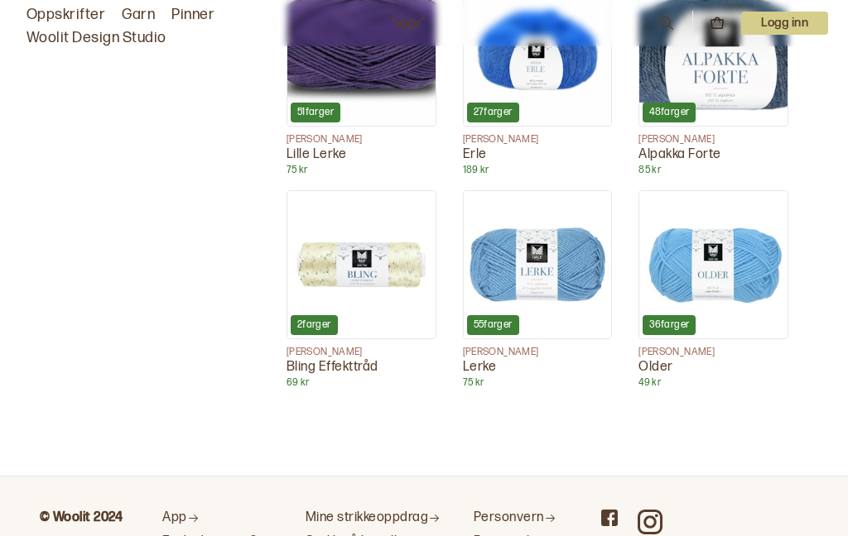
scroll to position [1702, 0]
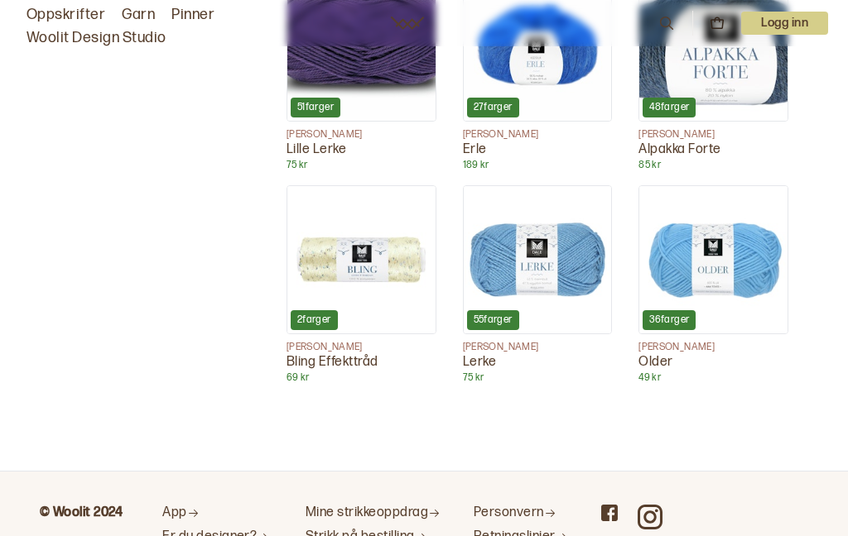
click at [709, 260] on img at bounding box center [713, 260] width 148 height 148
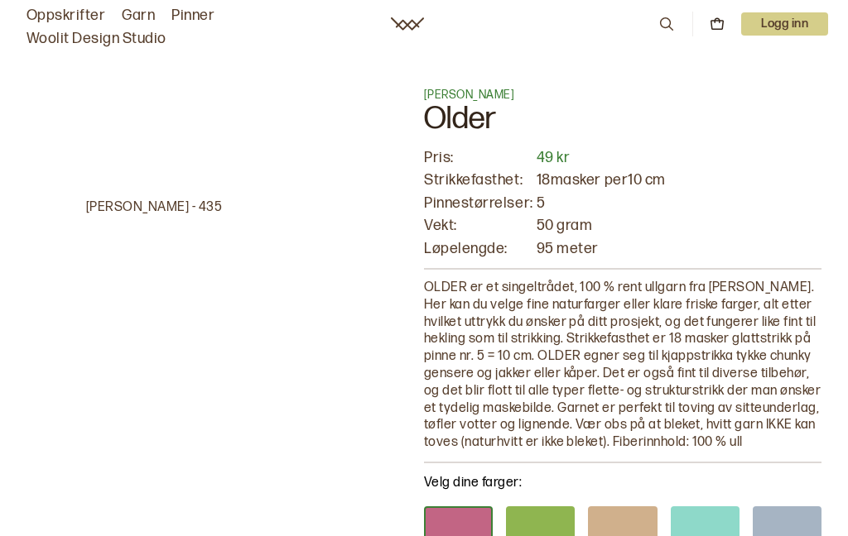
scroll to position [1768, 0]
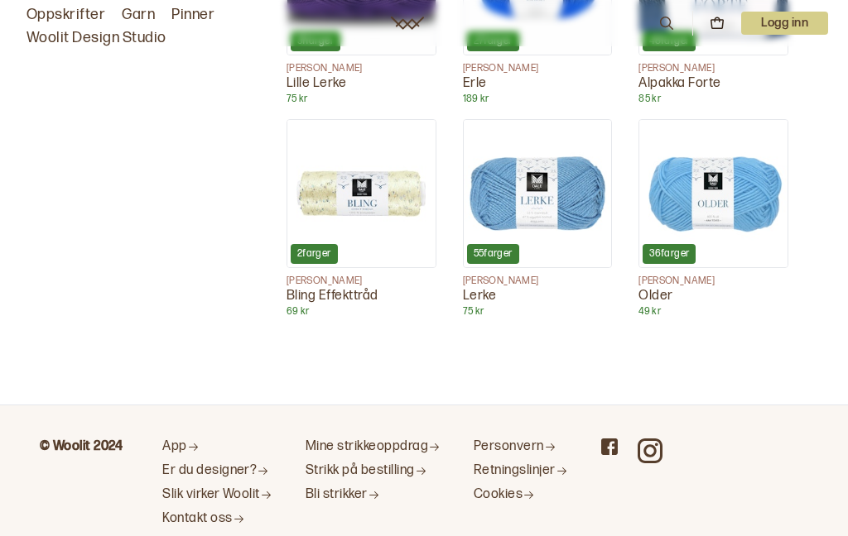
click at [132, 12] on link "Garn" at bounding box center [138, 14] width 33 height 23
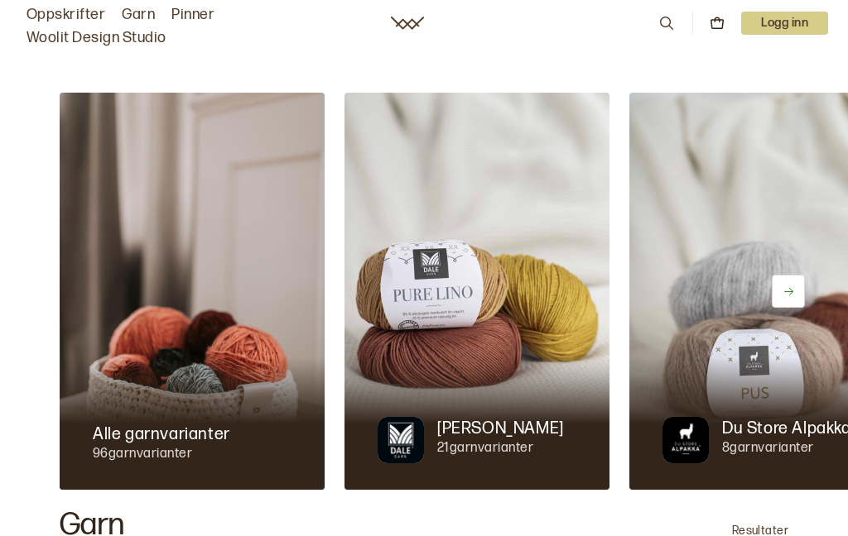
click at [761, 377] on div at bounding box center [761, 424] width 265 height 132
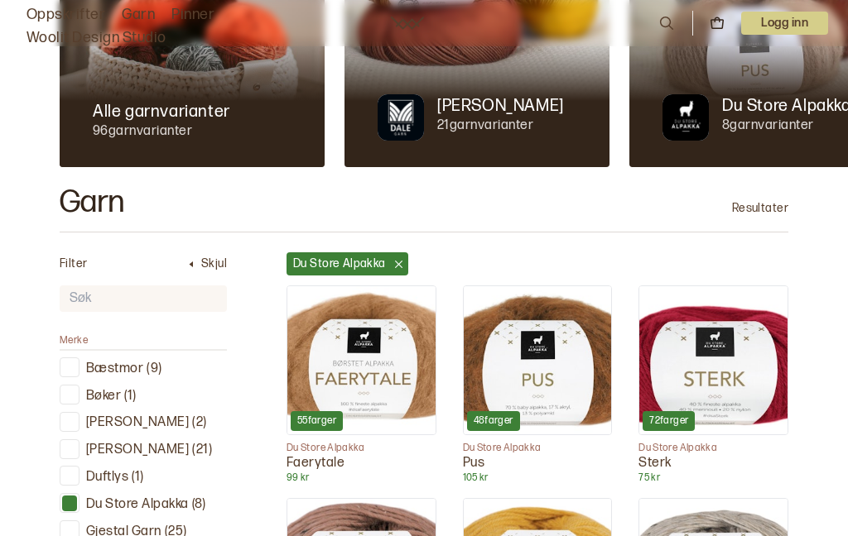
click at [742, 377] on img at bounding box center [713, 360] width 148 height 148
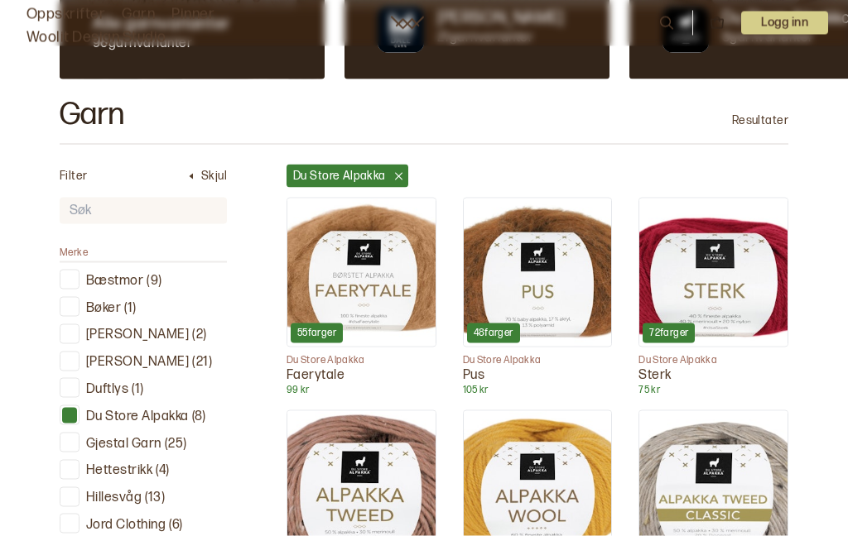
scroll to position [411, 0]
click at [550, 480] on img at bounding box center [538, 485] width 148 height 148
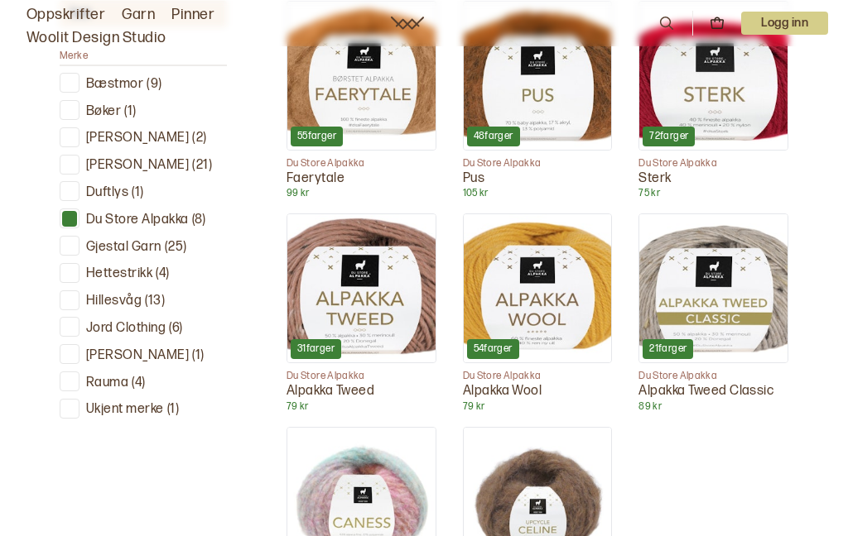
scroll to position [607, 0]
click at [348, 302] on img at bounding box center [361, 289] width 148 height 148
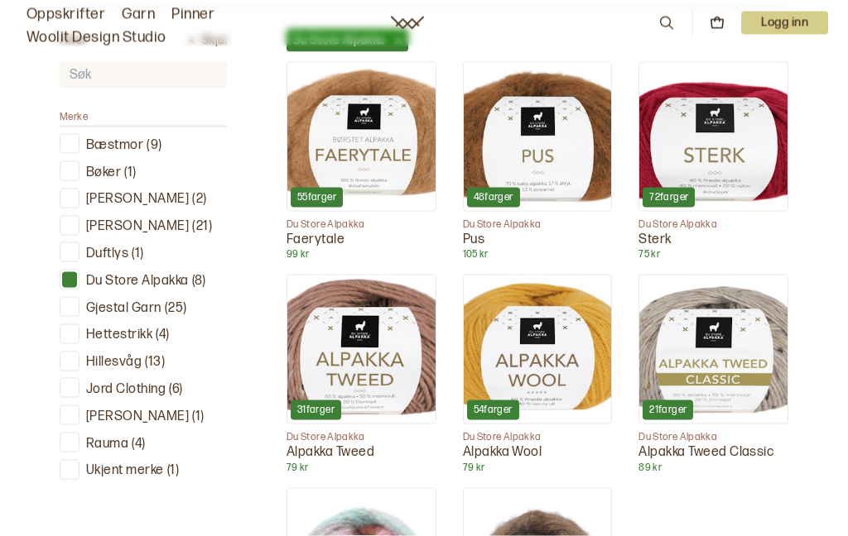
scroll to position [554, 0]
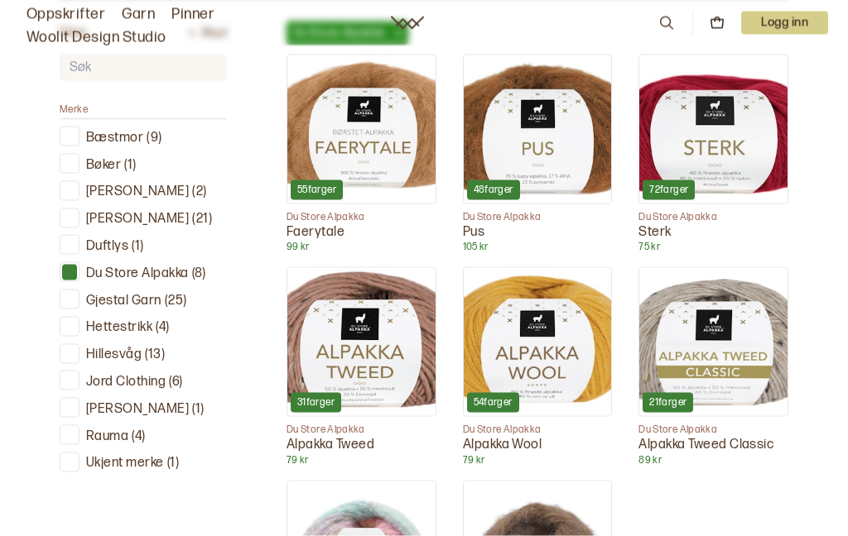
click at [535, 358] on img at bounding box center [538, 342] width 148 height 148
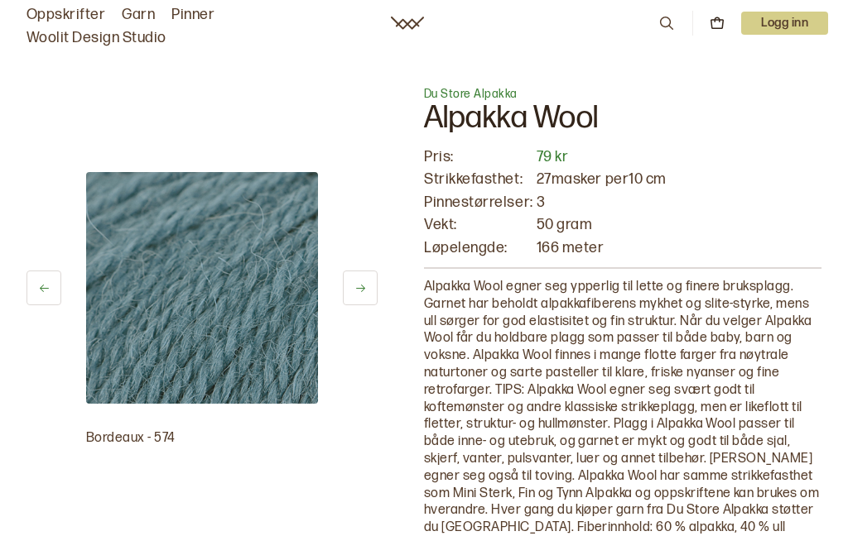
scroll to position [621, 0]
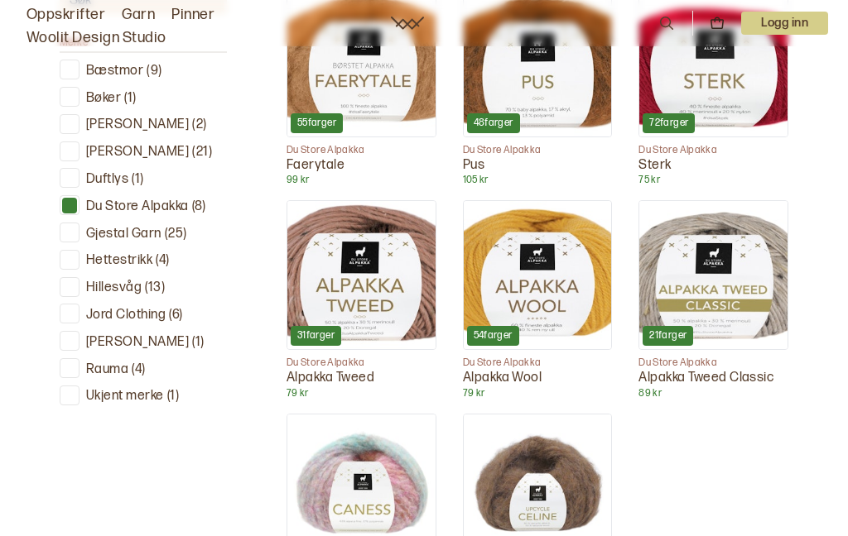
click at [73, 225] on div at bounding box center [70, 233] width 16 height 16
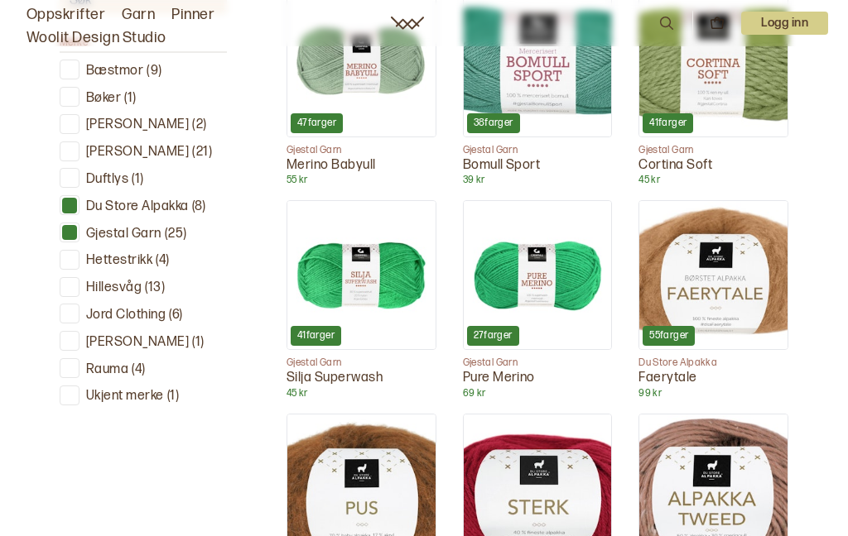
click at [65, 202] on div at bounding box center [70, 206] width 16 height 16
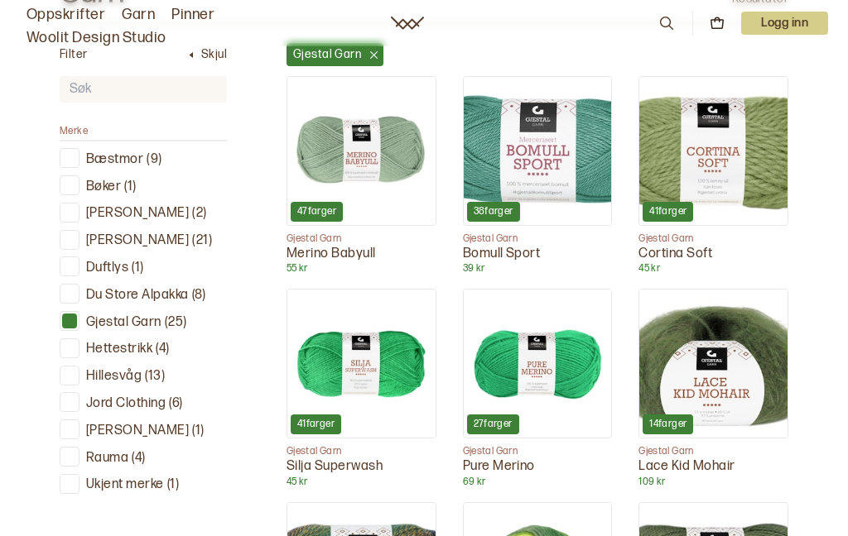
scroll to position [555, 0]
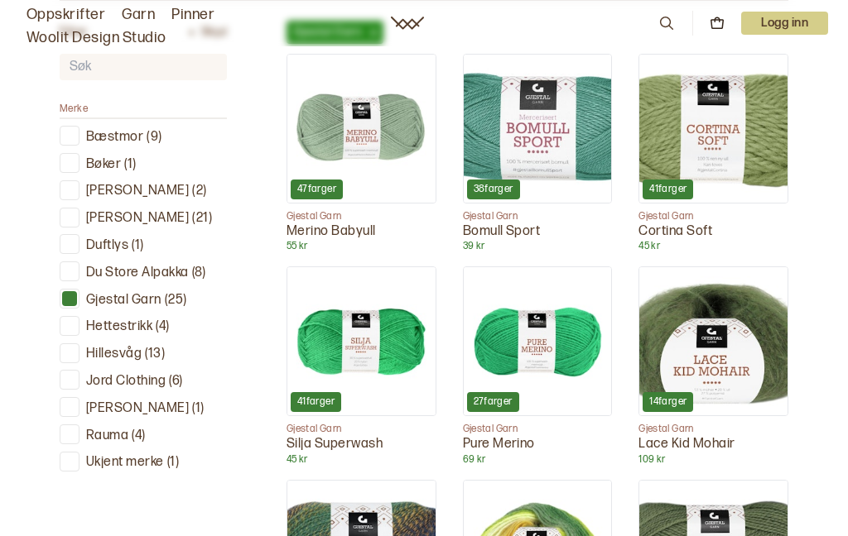
click at [728, 126] on img at bounding box center [713, 129] width 148 height 148
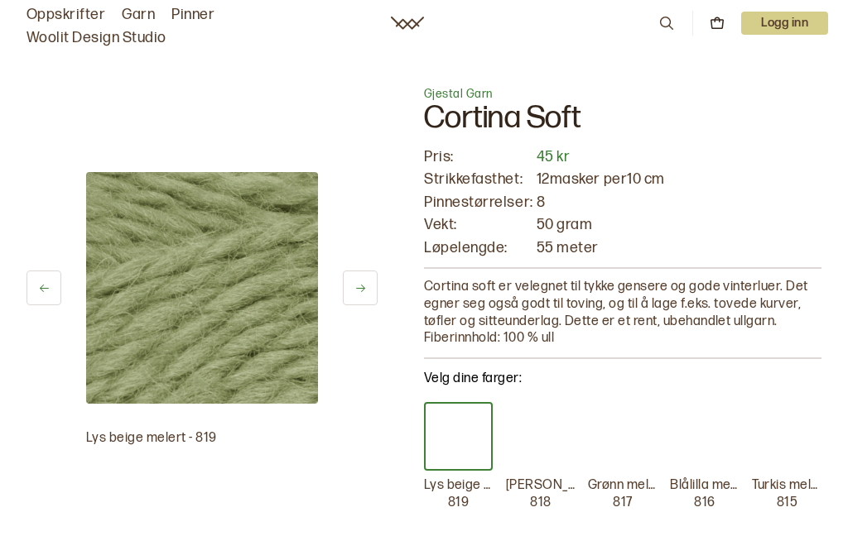
click at [794, 438] on div at bounding box center [786, 436] width 69 height 69
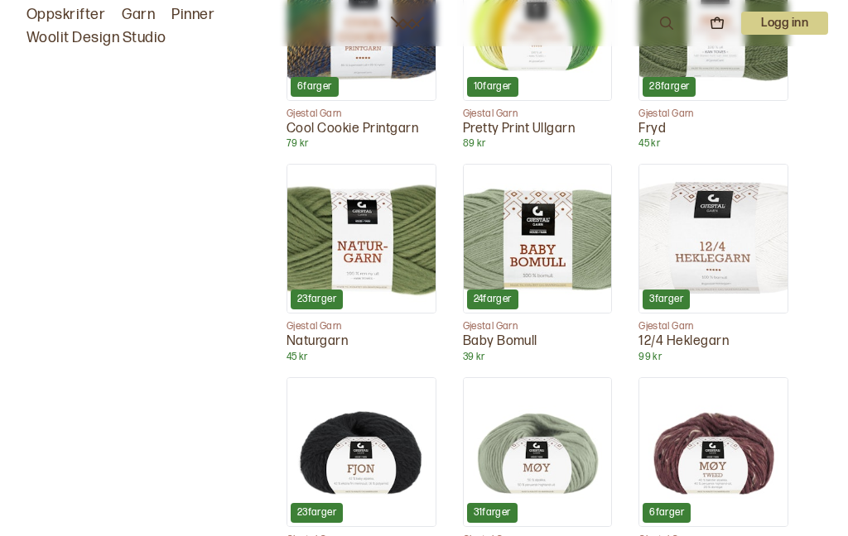
scroll to position [1051, 0]
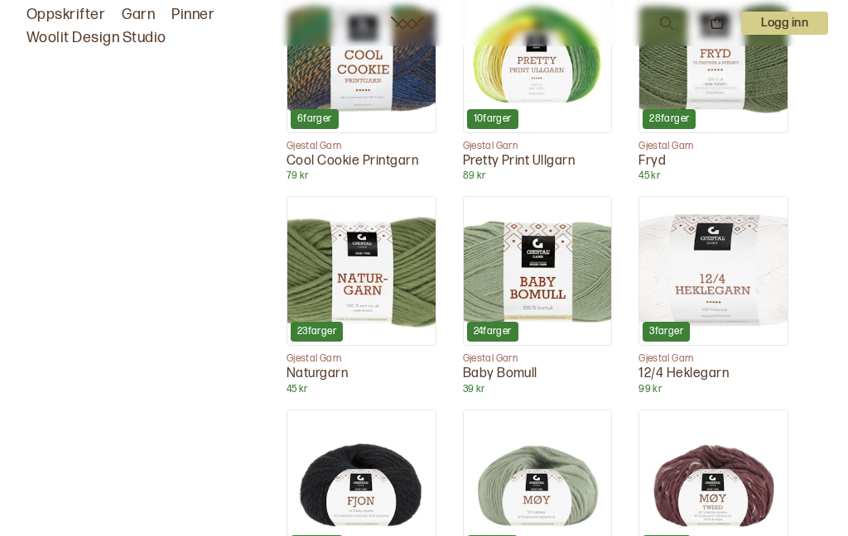
click at [396, 286] on img at bounding box center [361, 271] width 148 height 148
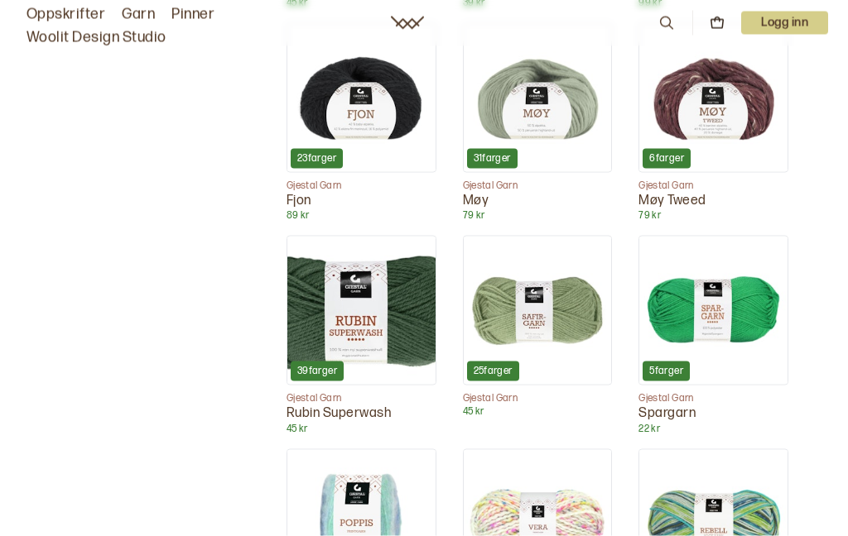
scroll to position [1437, 0]
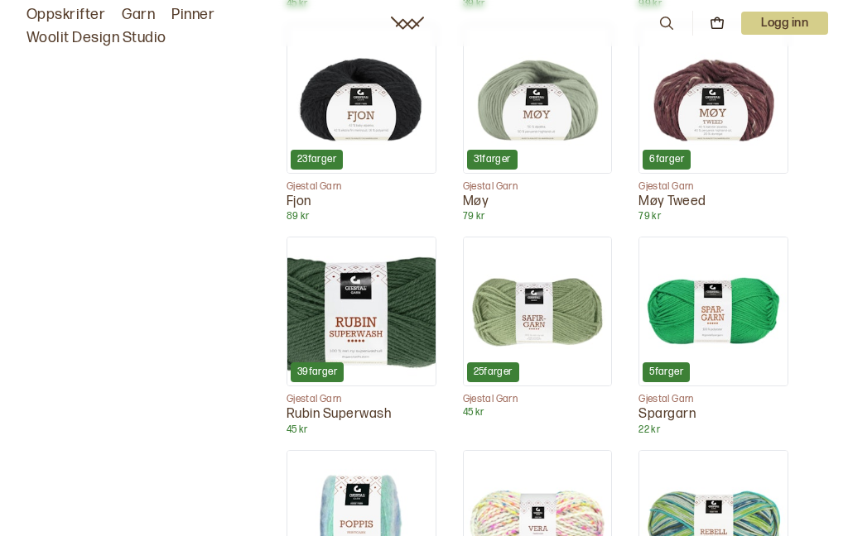
click at [355, 334] on img at bounding box center [361, 312] width 148 height 148
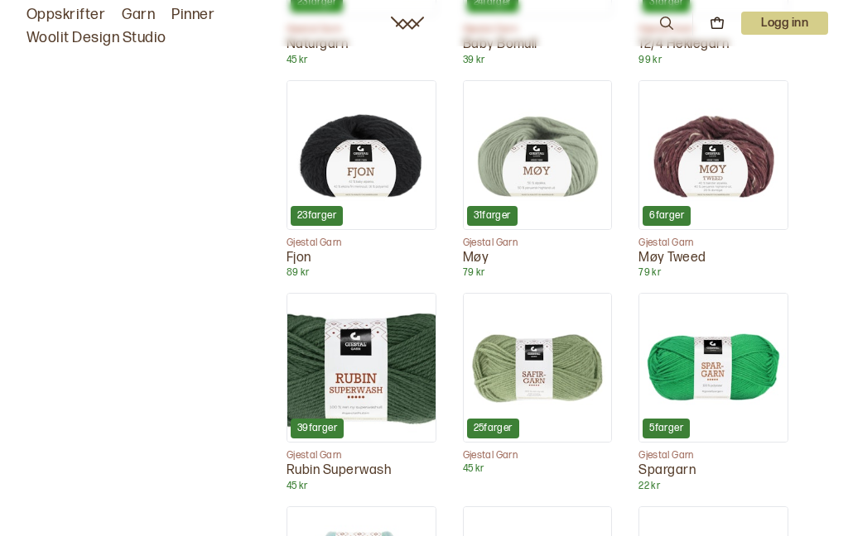
scroll to position [1377, 0]
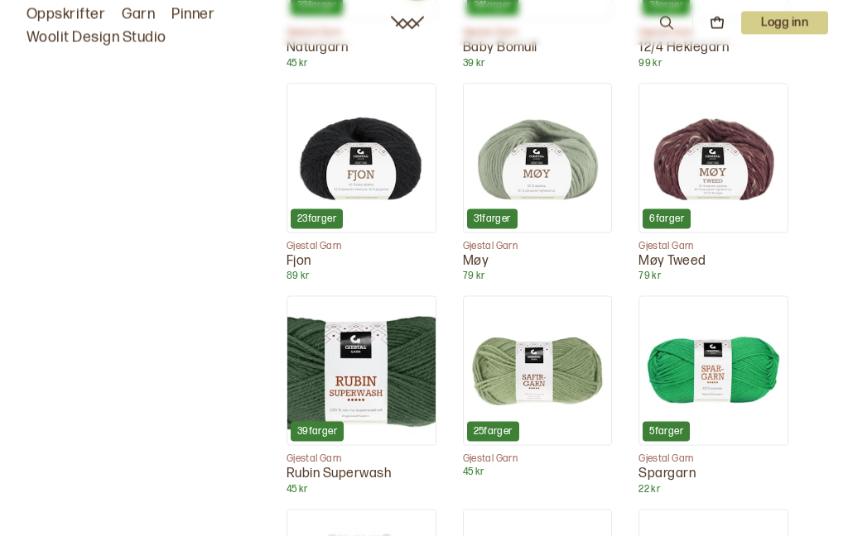
click at [525, 166] on img at bounding box center [538, 158] width 148 height 148
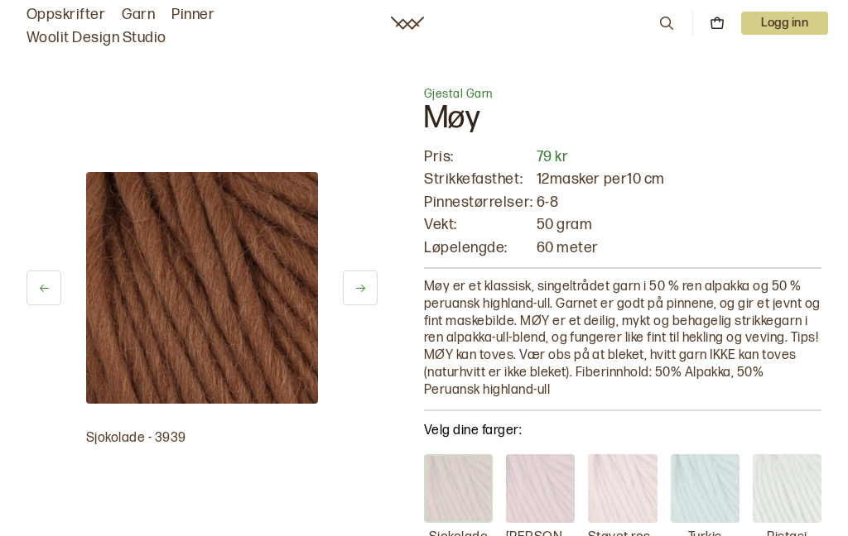
scroll to position [1378, 0]
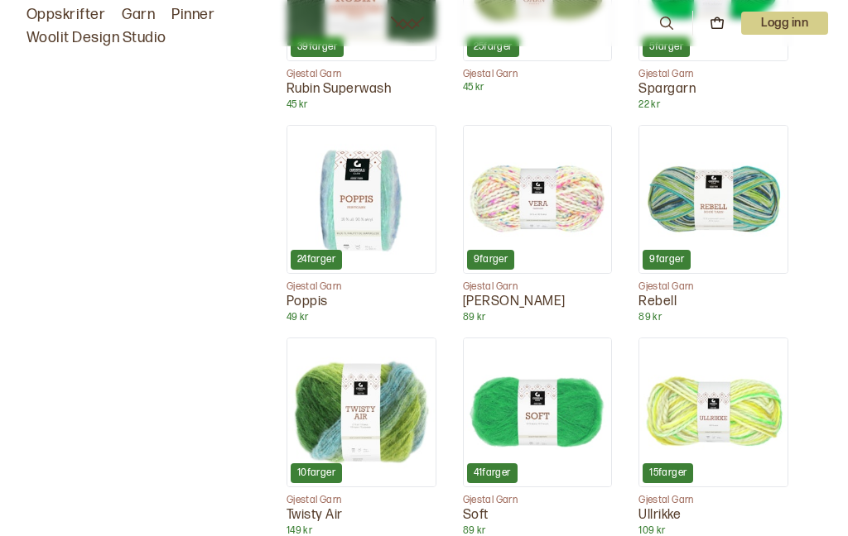
scroll to position [1761, 0]
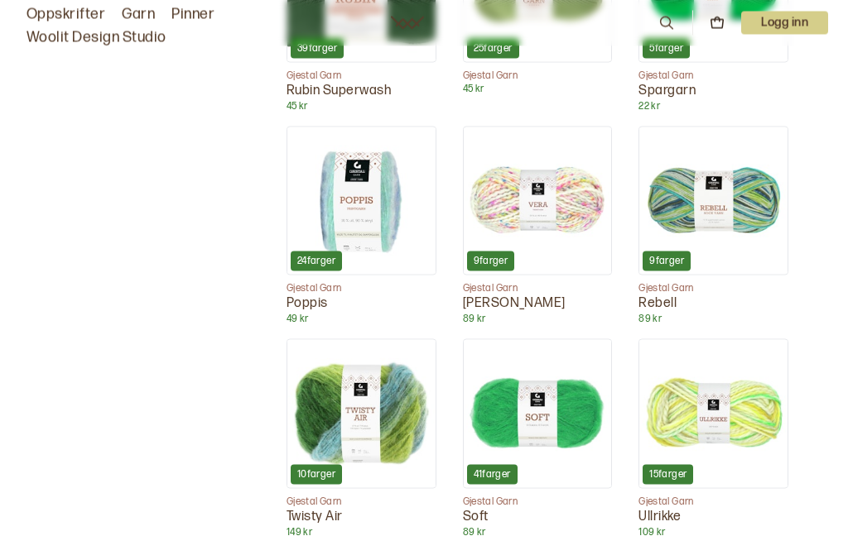
click at [132, 18] on link "Garn" at bounding box center [138, 14] width 33 height 23
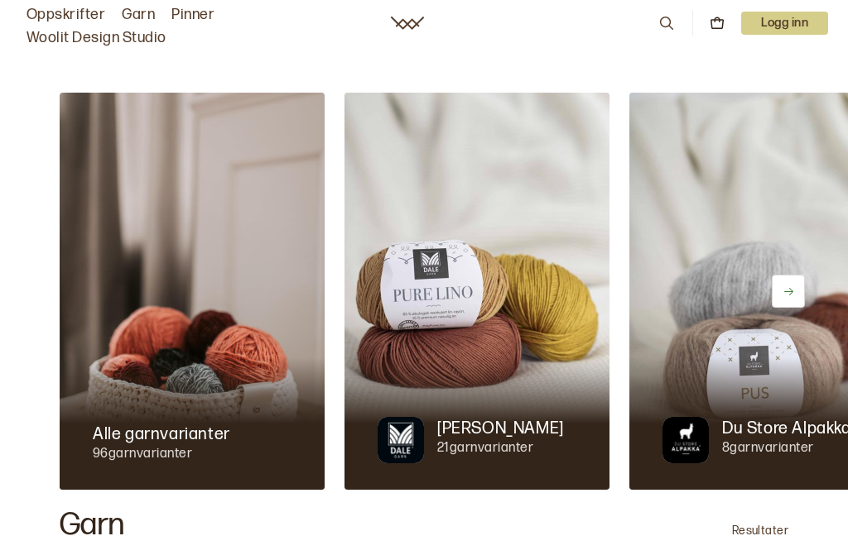
click at [176, 394] on div at bounding box center [192, 424] width 265 height 132
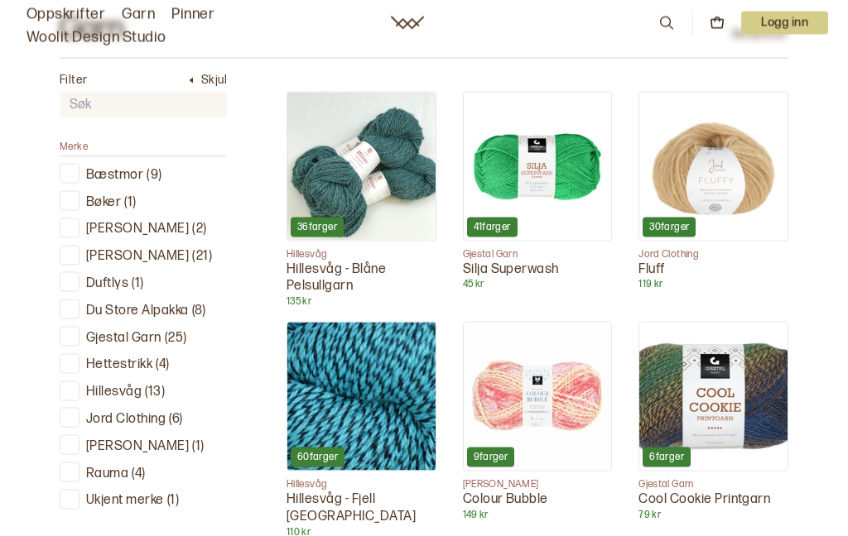
scroll to position [498, 0]
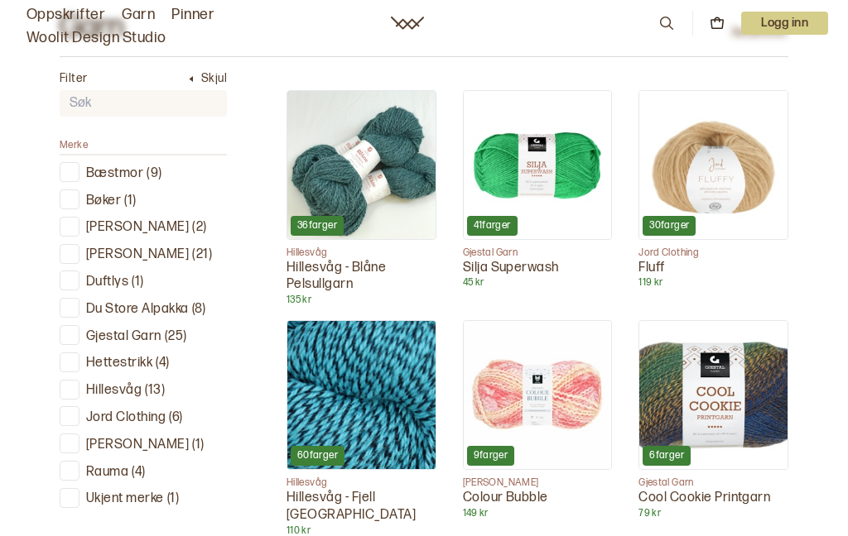
click at [72, 307] on div at bounding box center [70, 308] width 16 height 16
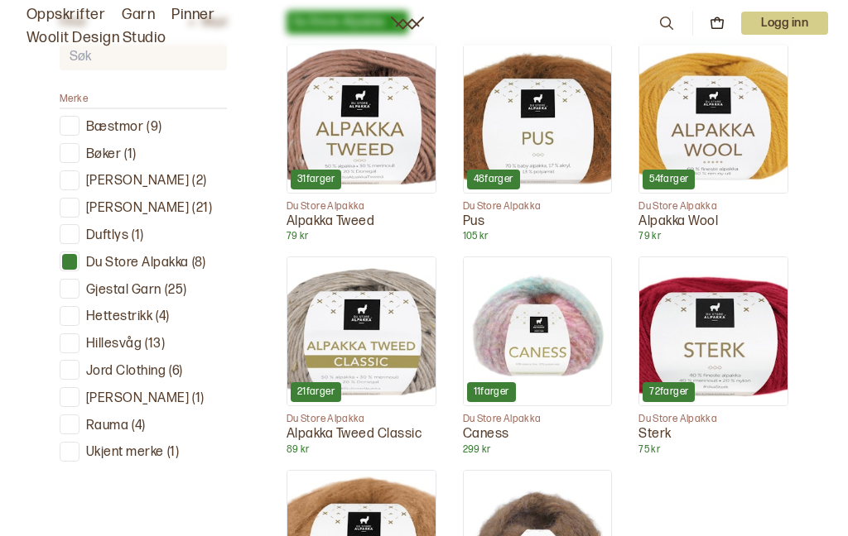
scroll to position [582, 0]
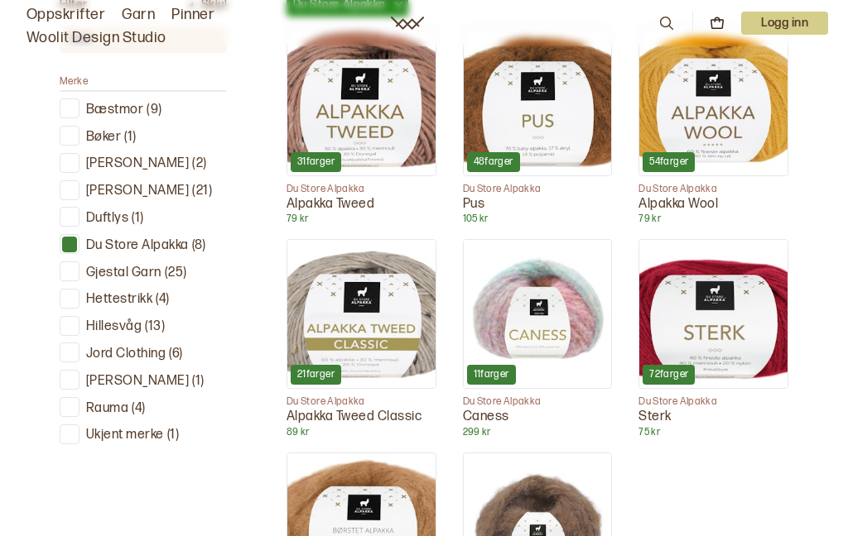
click at [772, 134] on img at bounding box center [713, 101] width 148 height 148
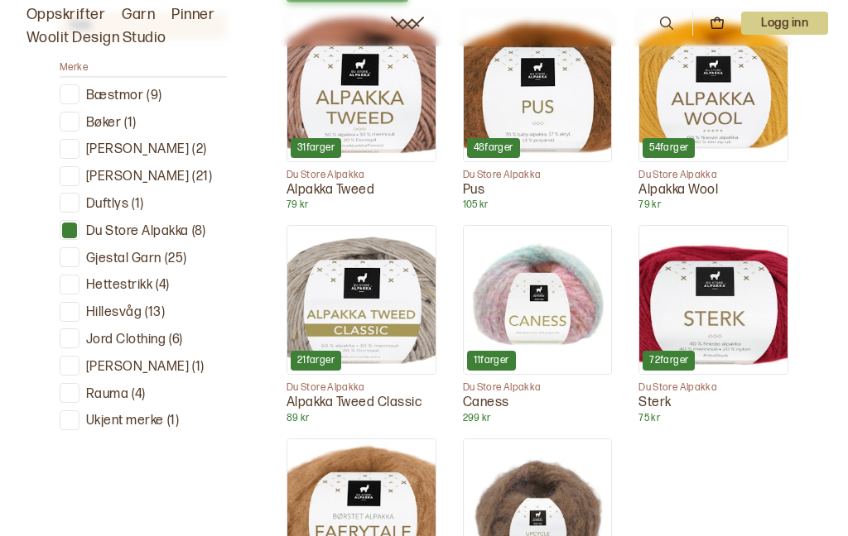
click at [730, 312] on img at bounding box center [713, 300] width 148 height 148
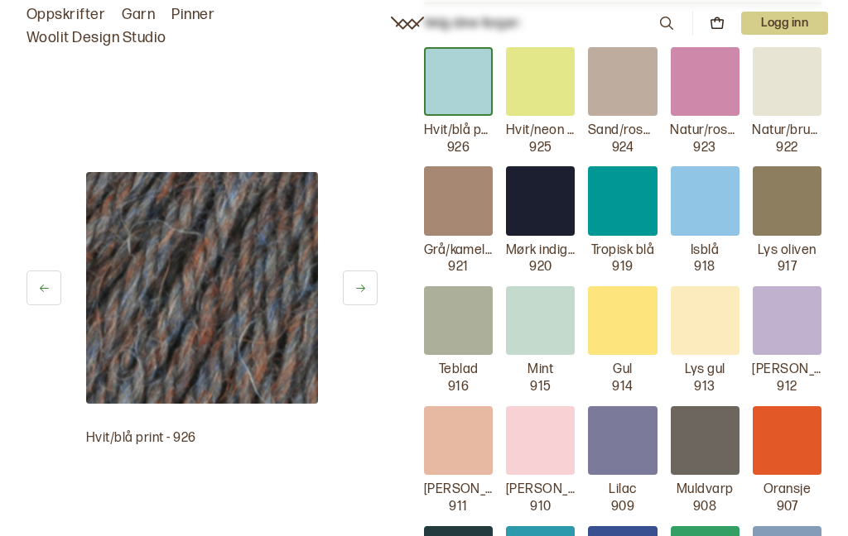
scroll to position [492, 0]
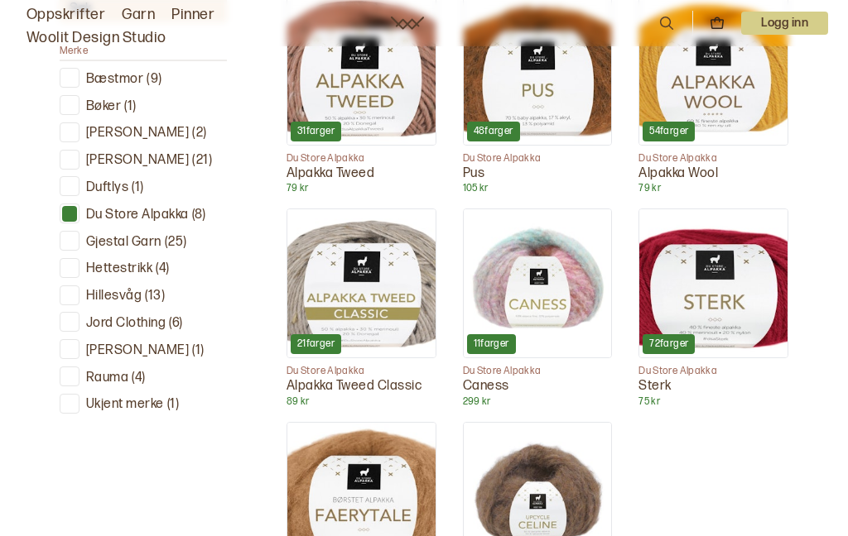
scroll to position [604, 0]
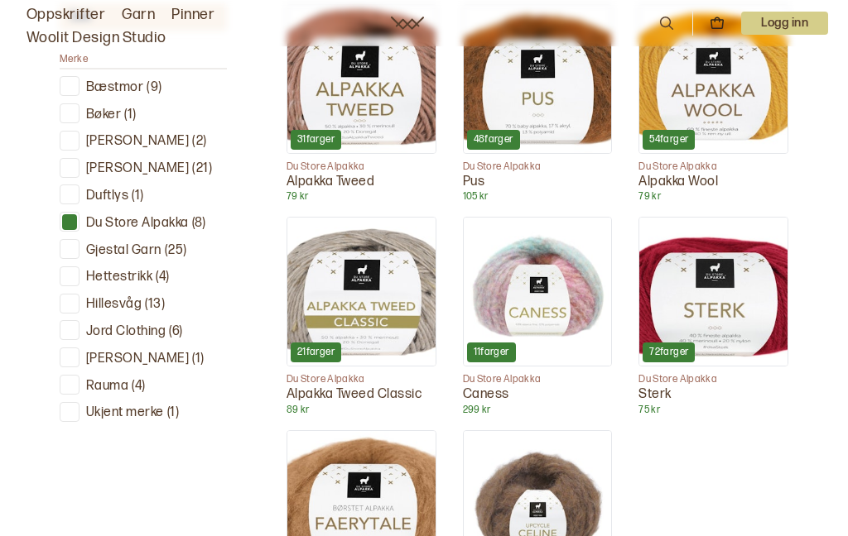
click at [676, 392] on p "Sterk" at bounding box center [713, 395] width 150 height 17
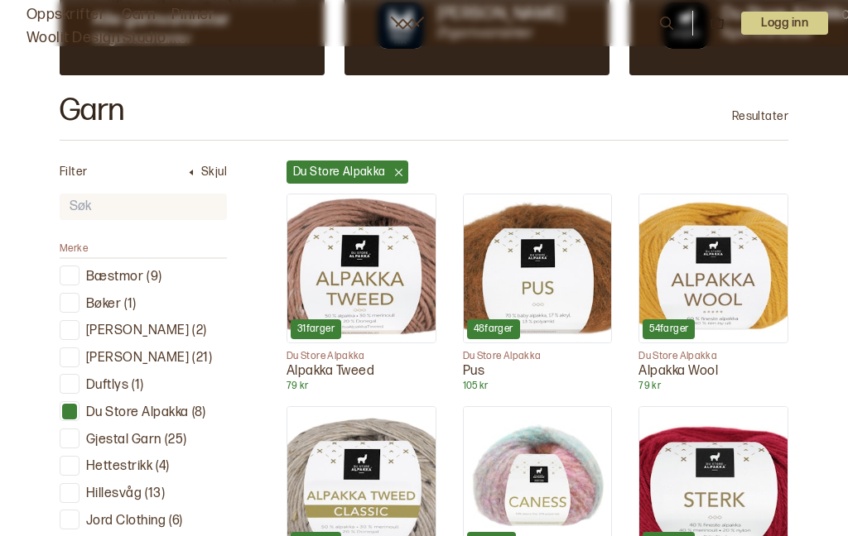
scroll to position [396, 0]
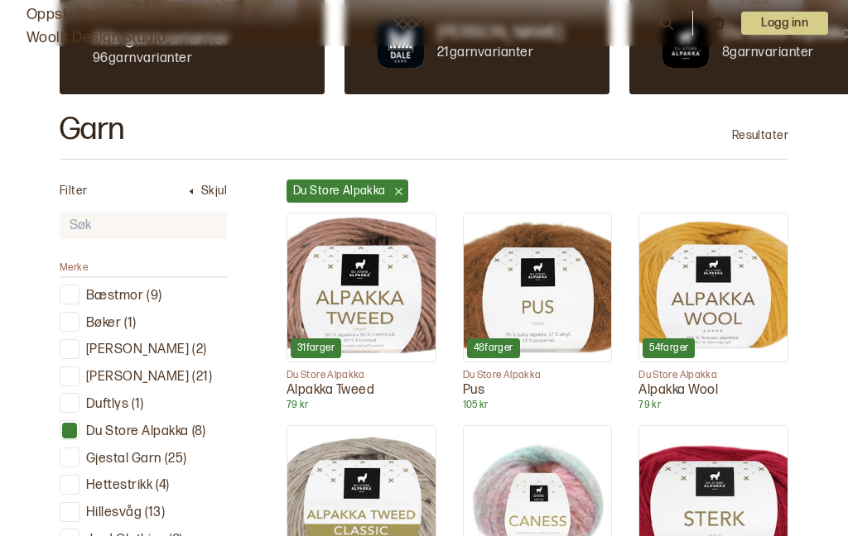
click at [73, 376] on div at bounding box center [70, 376] width 16 height 16
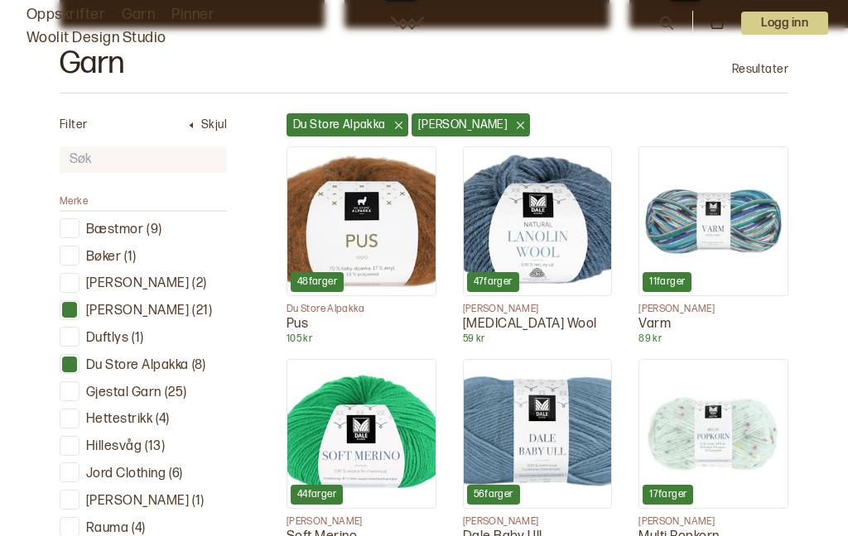
scroll to position [495, 0]
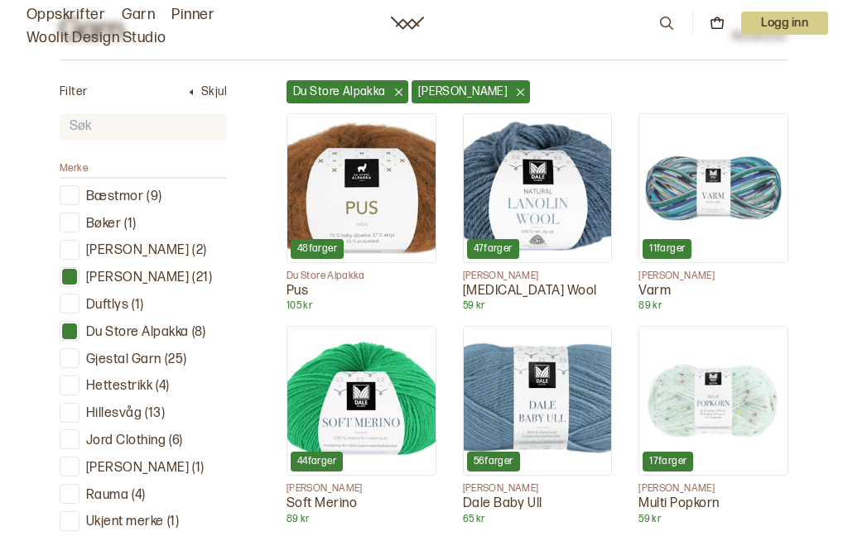
click at [571, 209] on img at bounding box center [538, 188] width 148 height 148
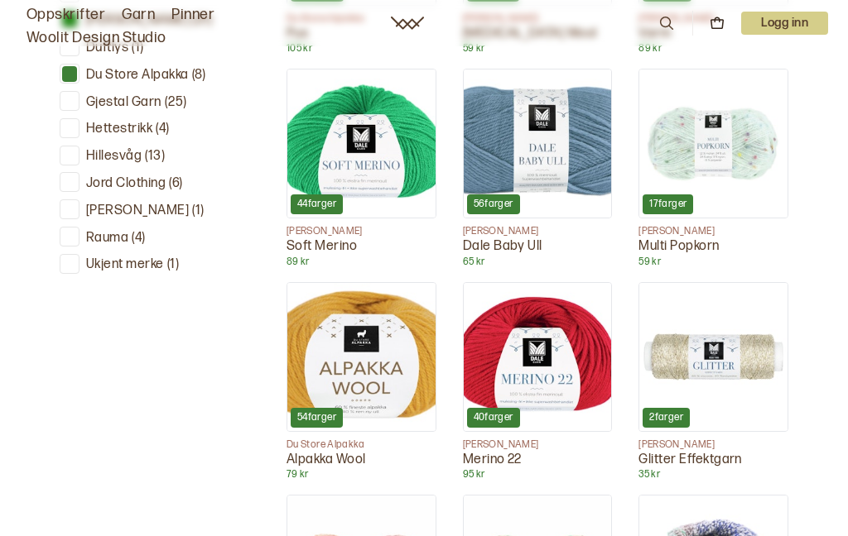
scroll to position [767, 0]
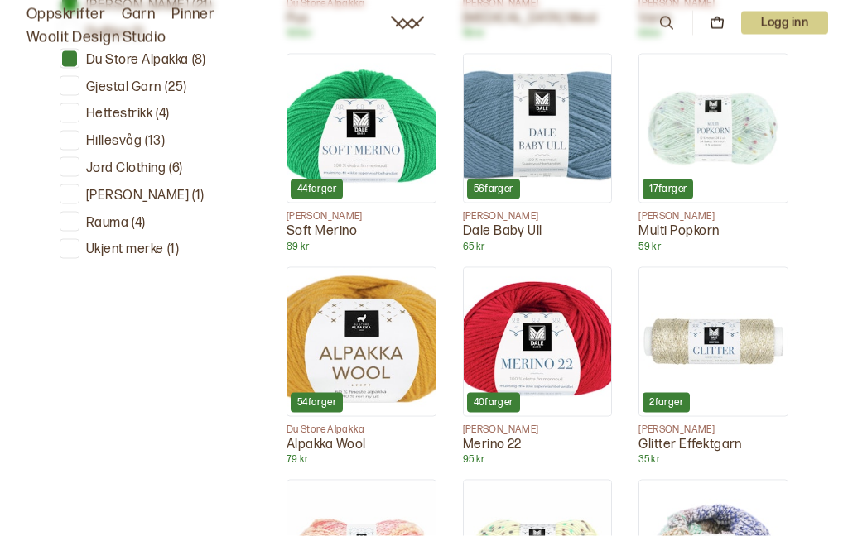
click at [362, 364] on img at bounding box center [361, 342] width 148 height 148
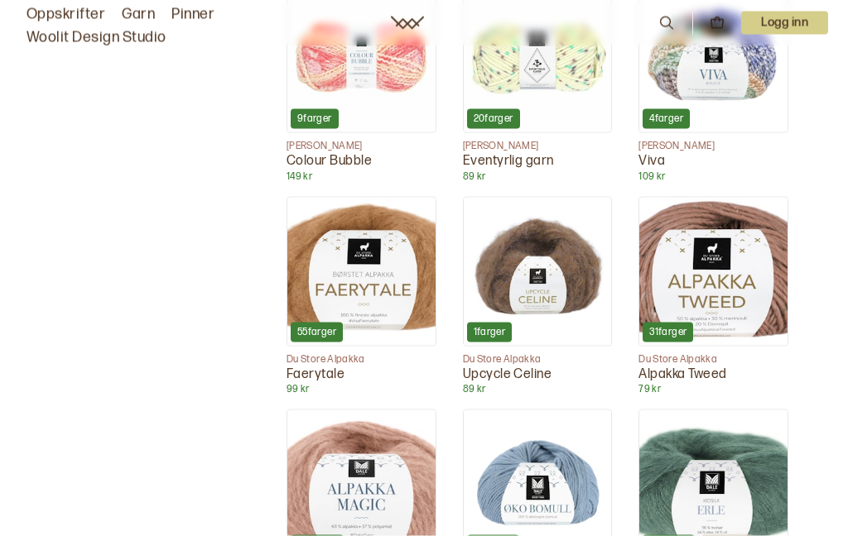
scroll to position [1660, 0]
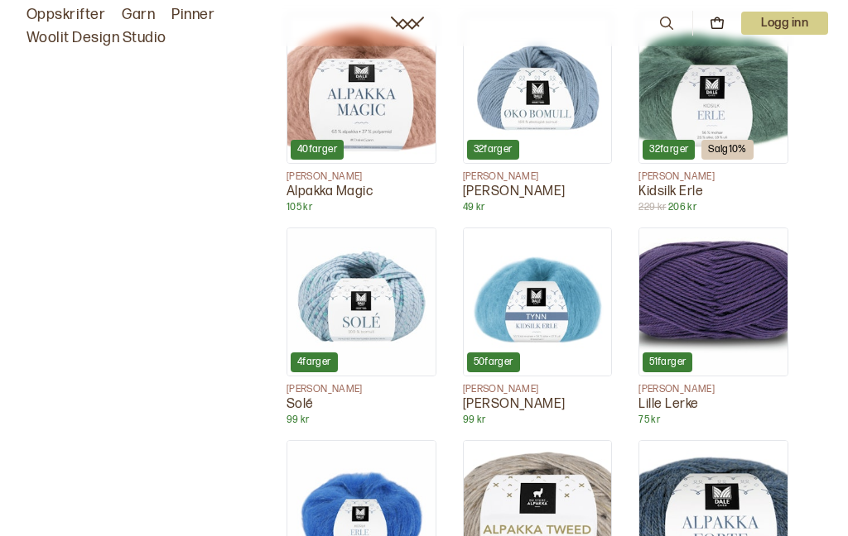
click at [743, 458] on img at bounding box center [713, 515] width 148 height 148
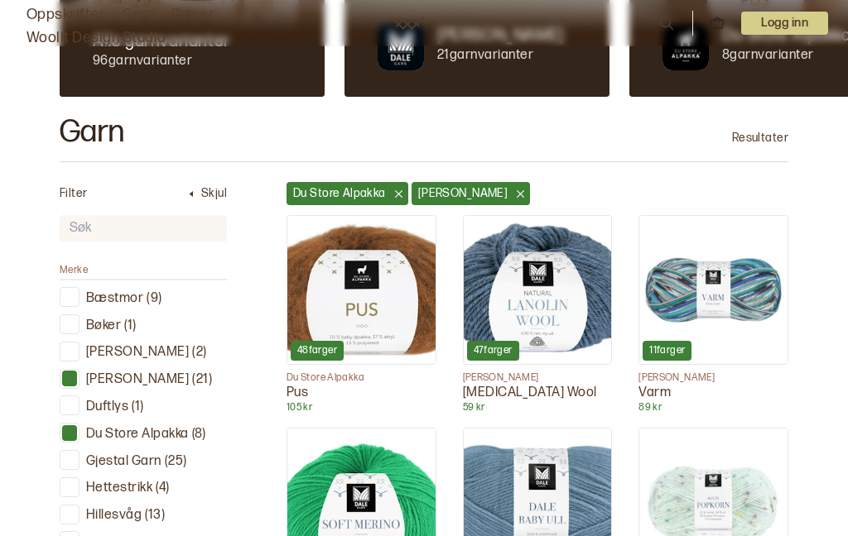
scroll to position [397, 0]
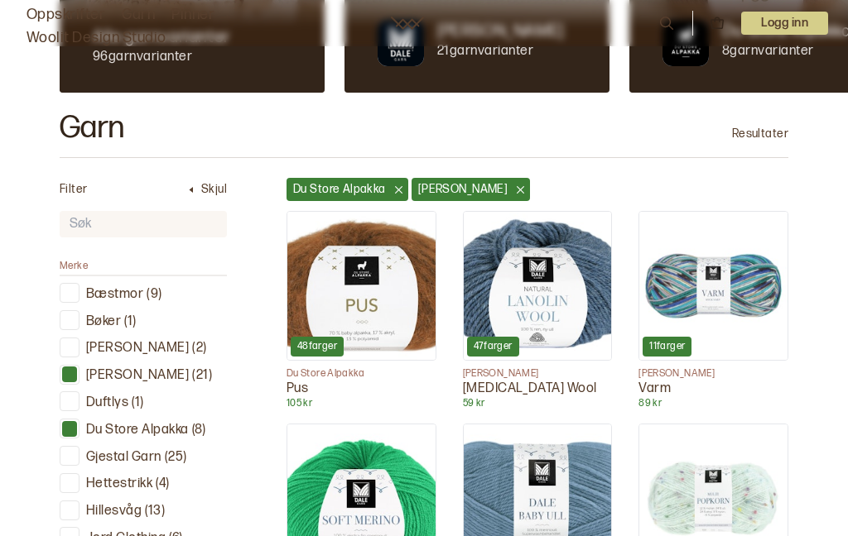
click at [392, 194] on icon at bounding box center [398, 190] width 12 height 12
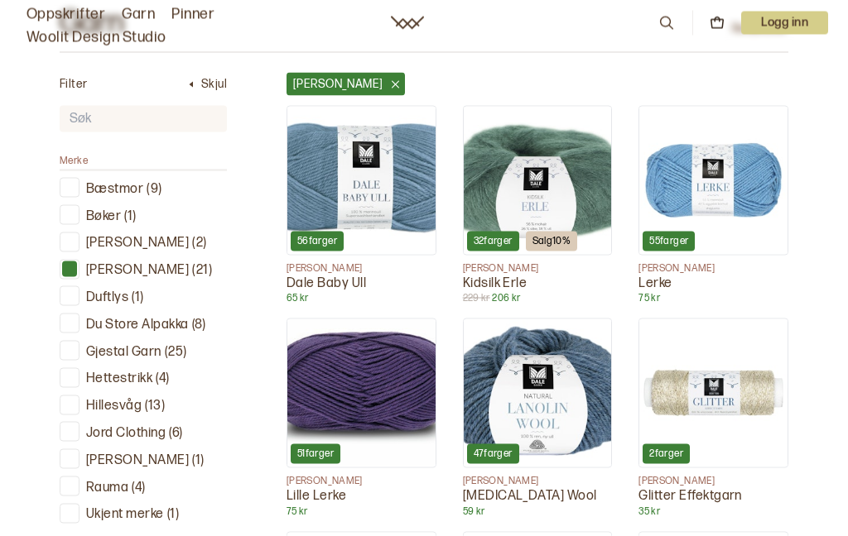
scroll to position [503, 0]
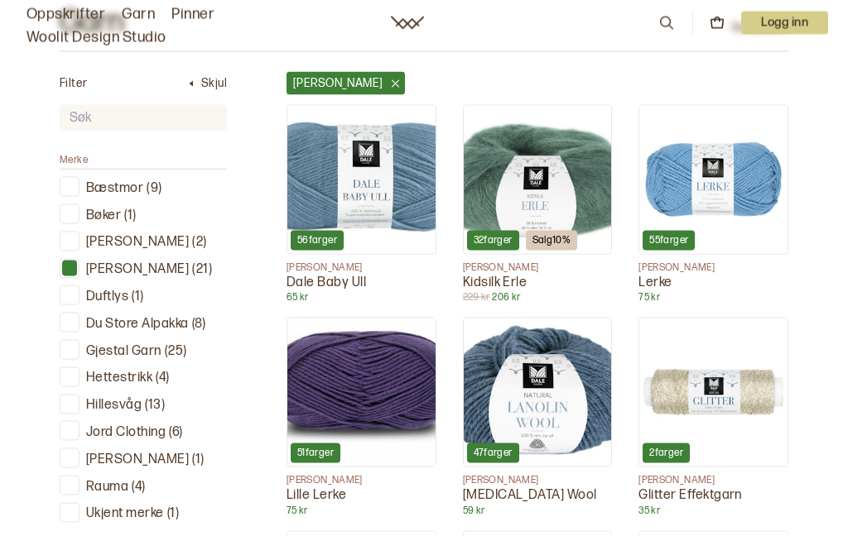
click at [716, 180] on img at bounding box center [713, 180] width 148 height 148
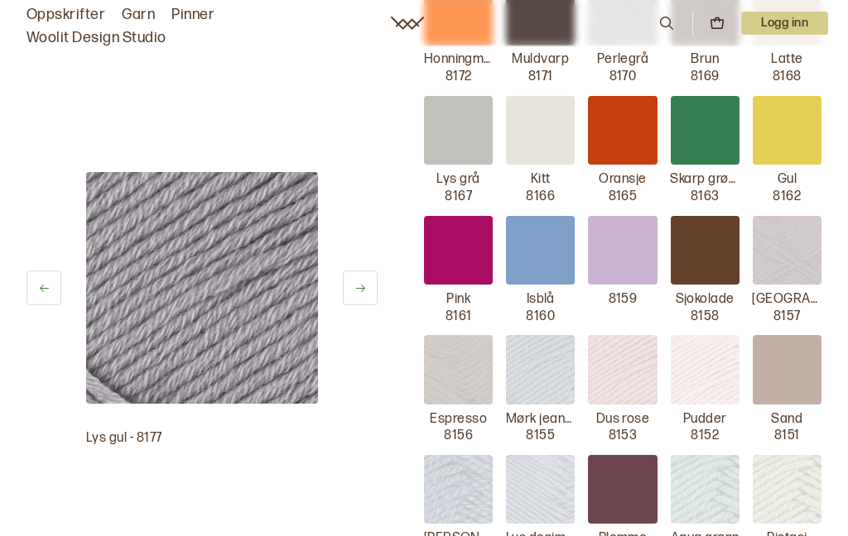
scroll to position [594, 0]
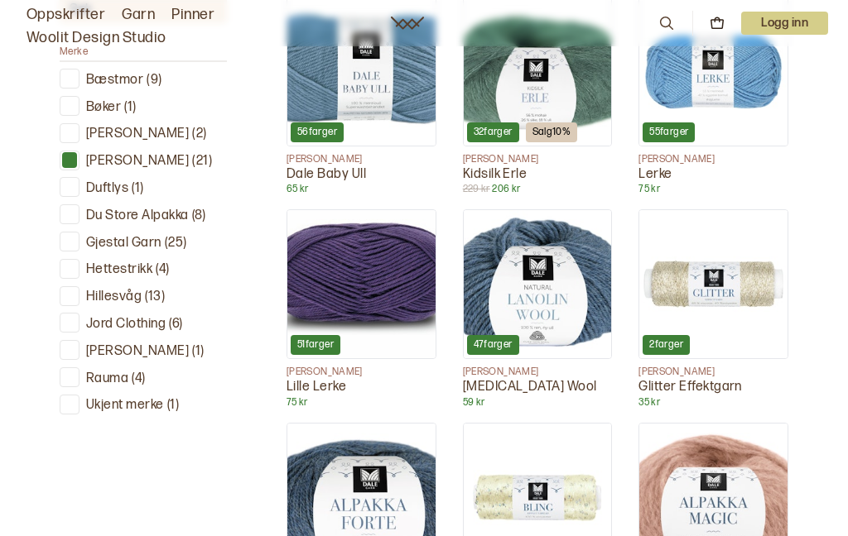
scroll to position [603, 0]
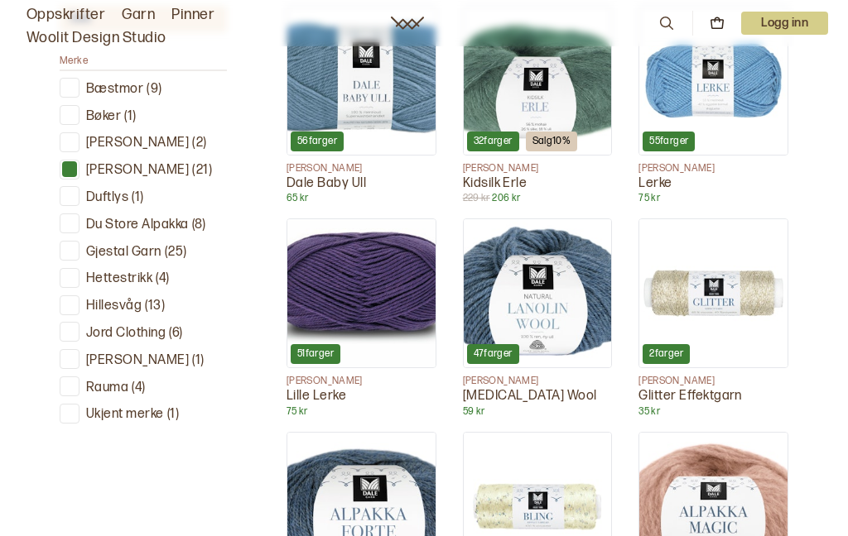
click at [75, 173] on div at bounding box center [70, 169] width 16 height 16
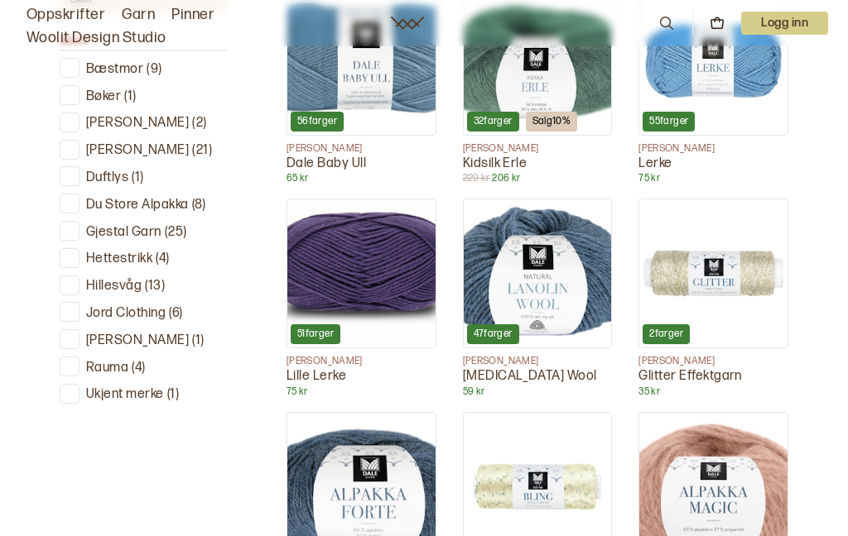
click at [84, 166] on div "Duftlys ( 1 )" at bounding box center [143, 176] width 167 height 21
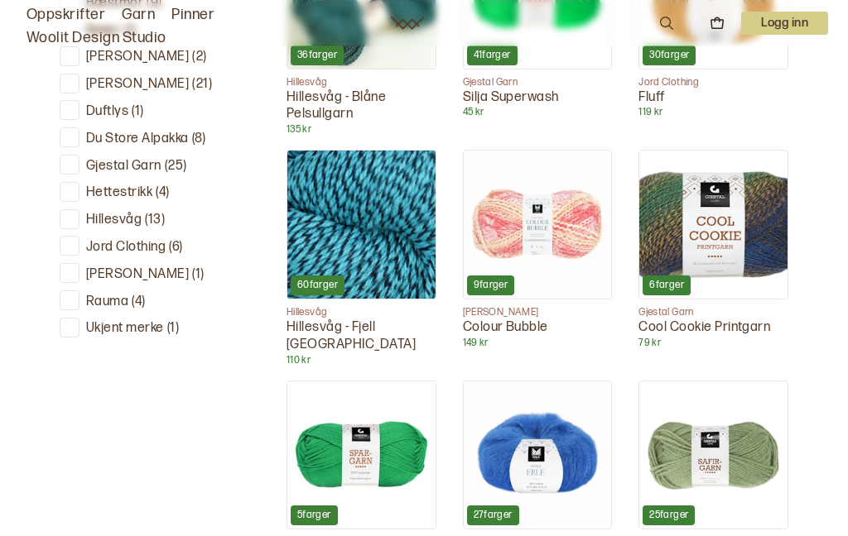
click at [73, 137] on div at bounding box center [70, 138] width 16 height 16
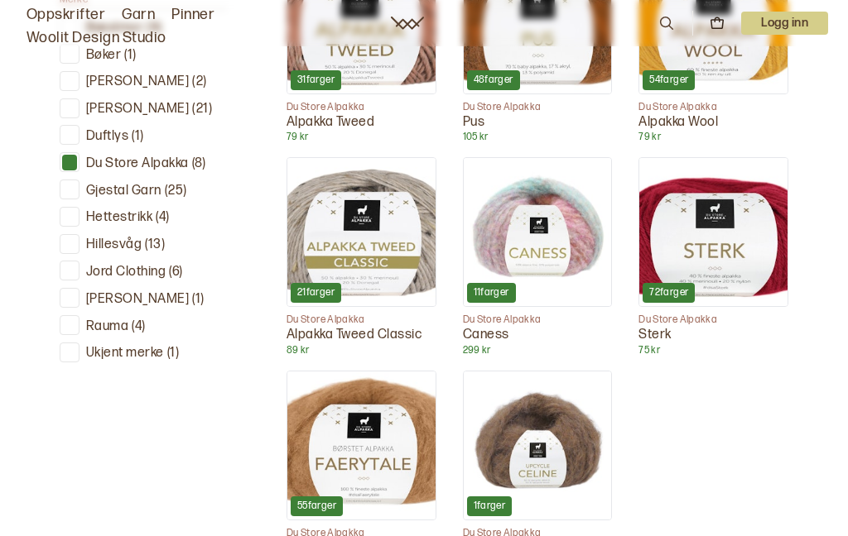
scroll to position [661, 0]
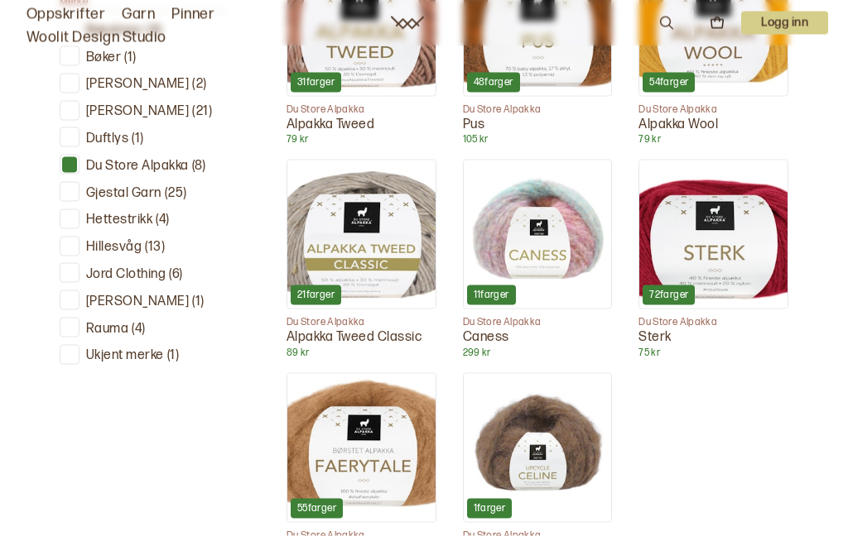
click at [722, 265] on img at bounding box center [713, 235] width 148 height 148
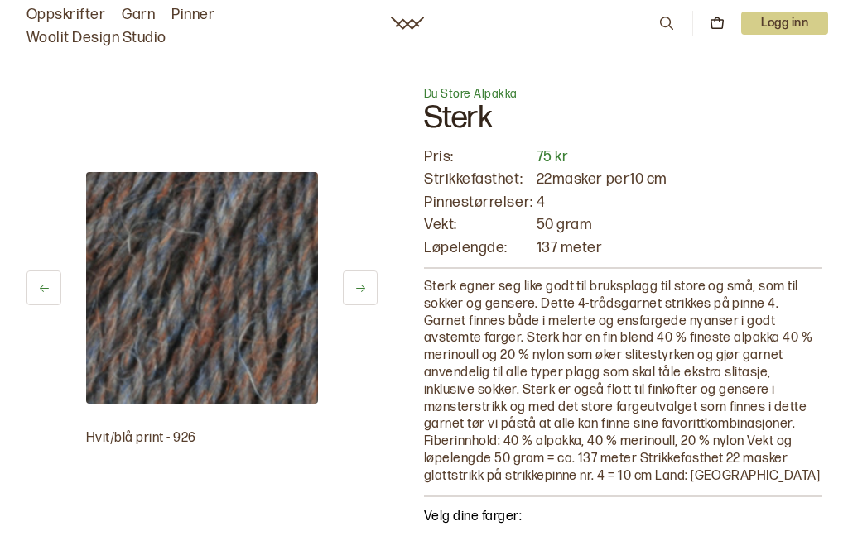
scroll to position [23, 0]
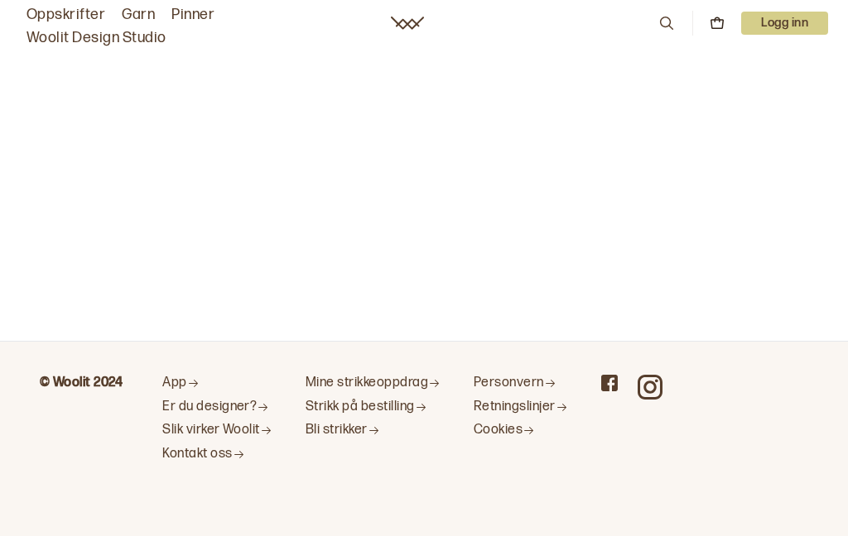
scroll to position [66, 0]
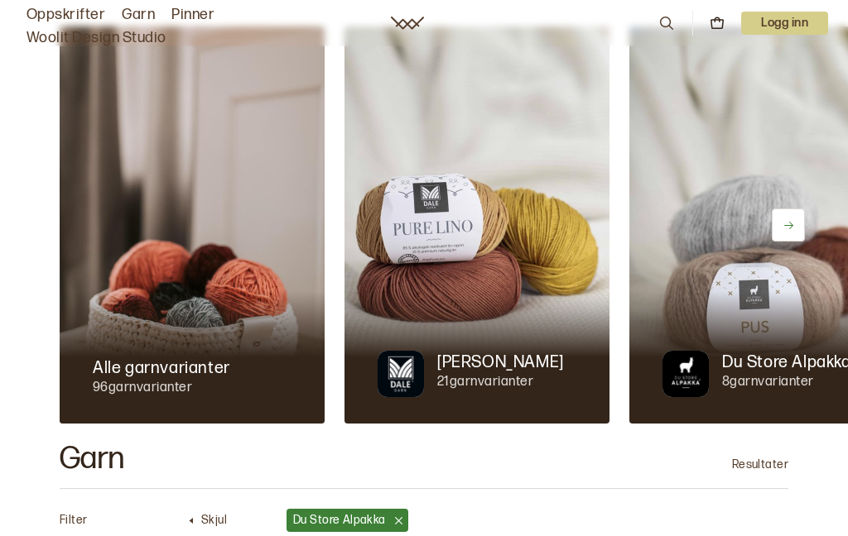
click at [482, 327] on div at bounding box center [476, 357] width 265 height 132
click at [459, 315] on div at bounding box center [476, 357] width 265 height 132
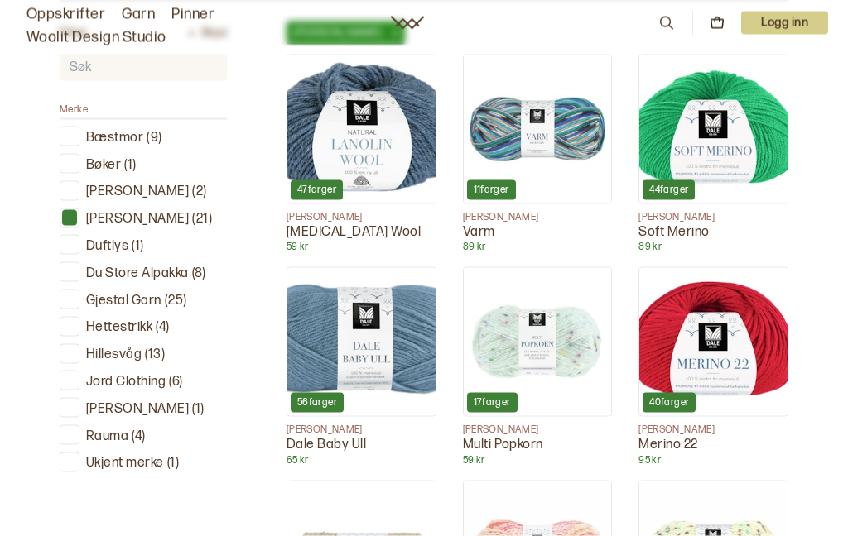
scroll to position [555, 0]
click at [356, 148] on img at bounding box center [361, 129] width 148 height 148
